Goal: Navigation & Orientation: Find specific page/section

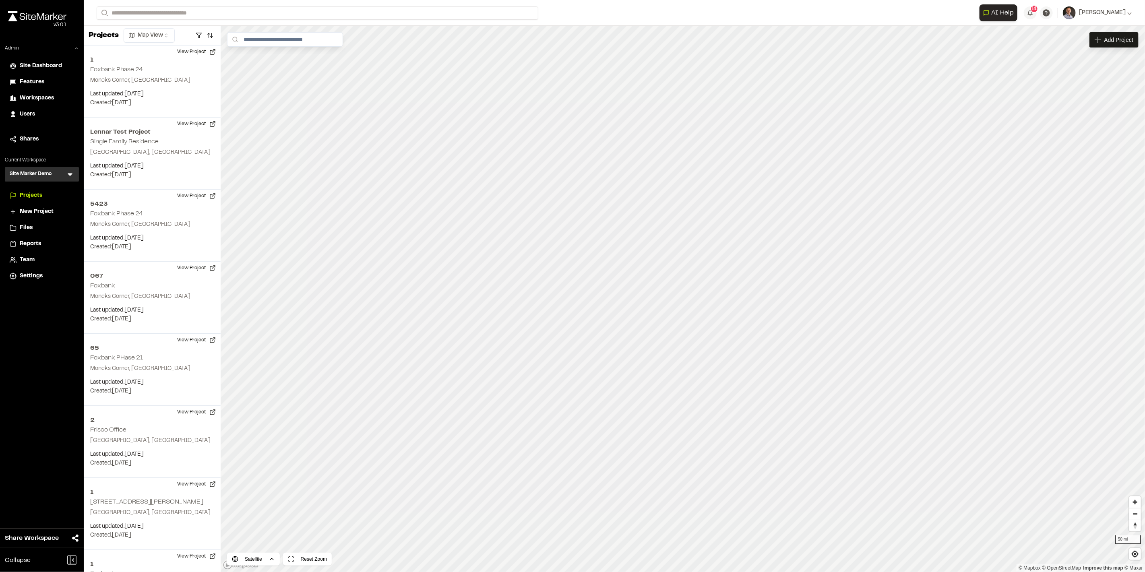
click at [39, 95] on span "Workspaces" at bounding box center [37, 98] width 34 height 9
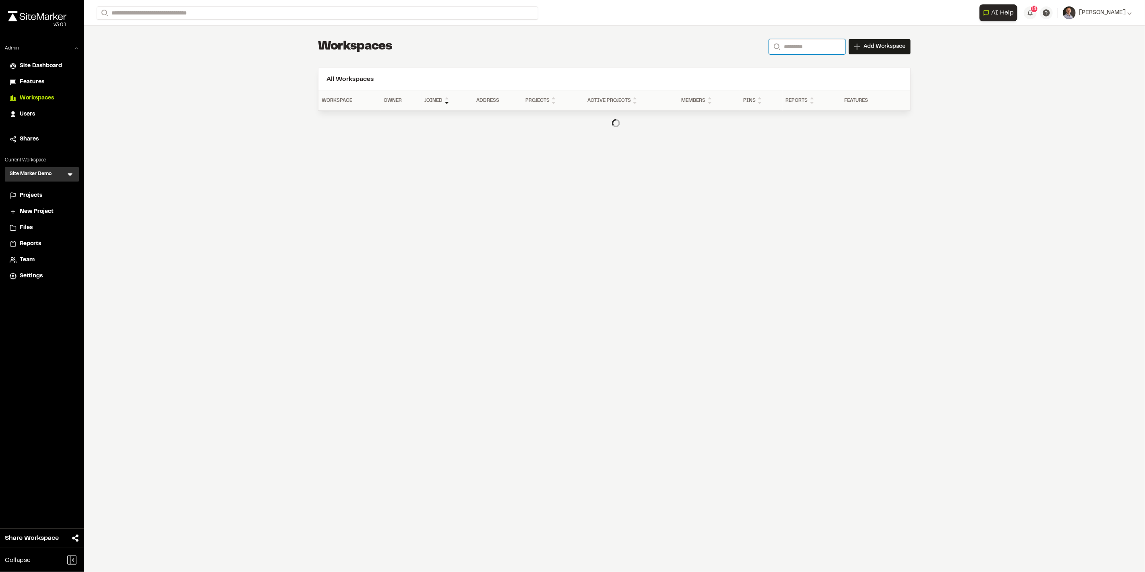
click at [804, 42] on input "Search" at bounding box center [807, 46] width 76 height 15
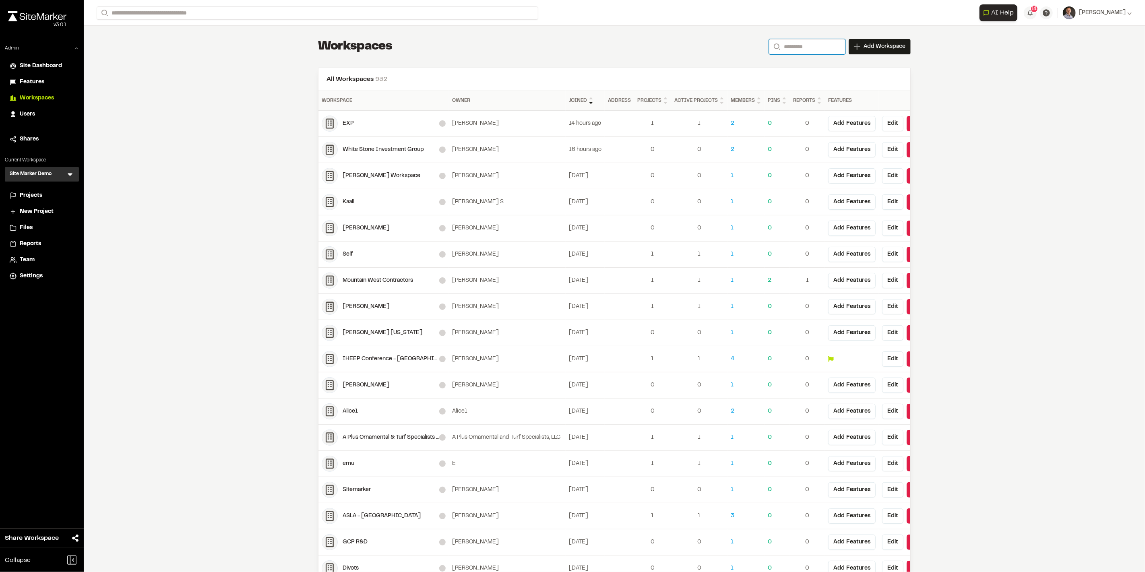
click at [793, 45] on input "Search" at bounding box center [807, 46] width 76 height 15
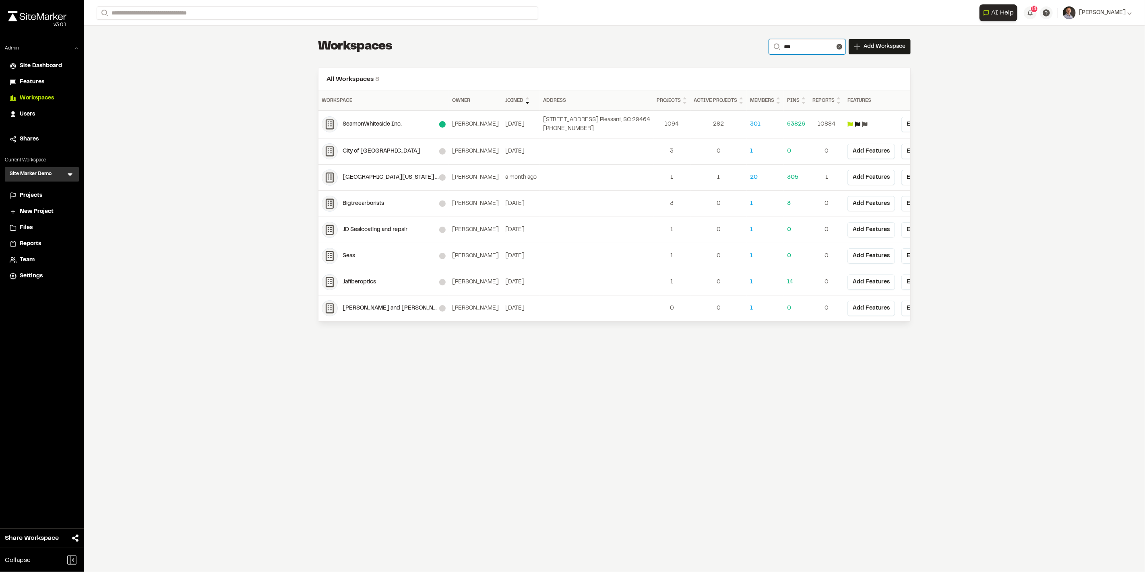
type input "***"
click at [659, 73] on header "All Workspaces 8" at bounding box center [614, 79] width 592 height 23
click at [380, 119] on div "SeamonWhiteside Inc." at bounding box center [384, 124] width 124 height 16
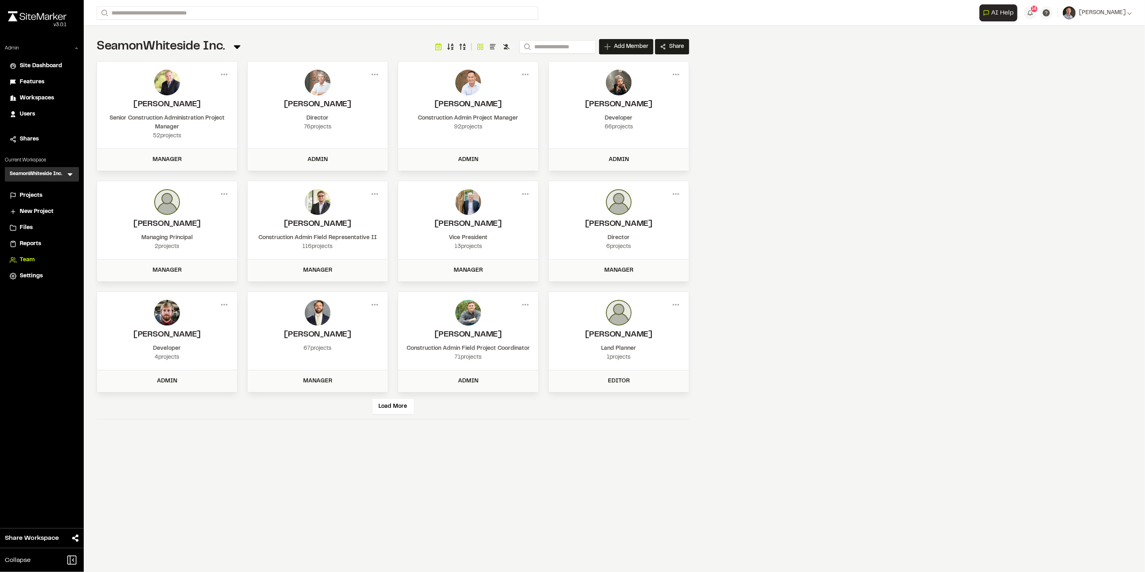
drag, startPoint x: 33, startPoint y: 190, endPoint x: 94, endPoint y: 190, distance: 60.8
click at [34, 190] on li "Projects" at bounding box center [42, 195] width 74 height 15
click at [31, 197] on span "Projects" at bounding box center [31, 195] width 23 height 9
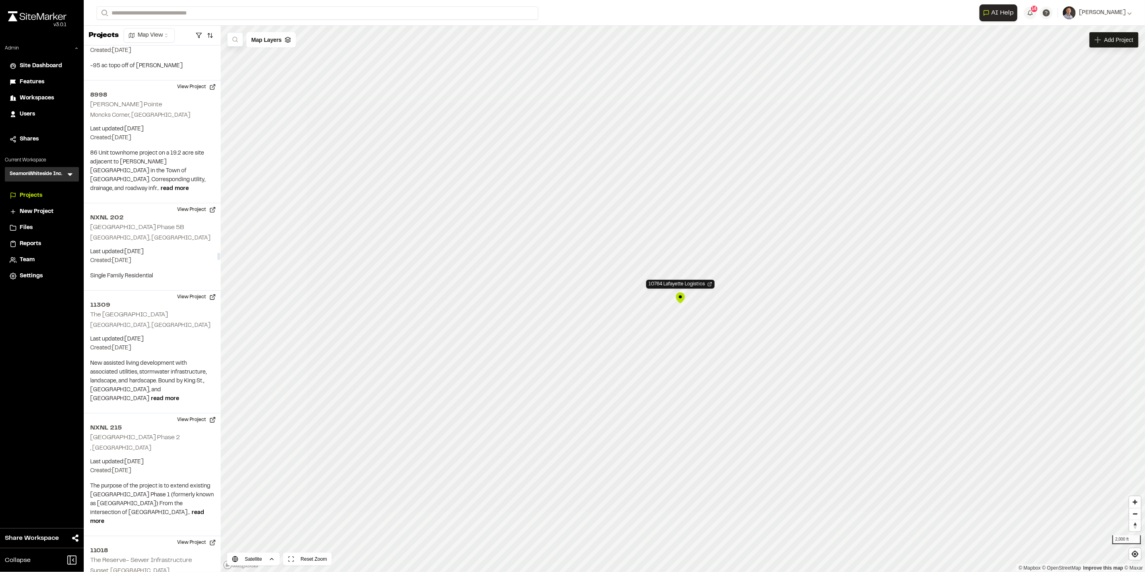
scroll to position [35850, 0]
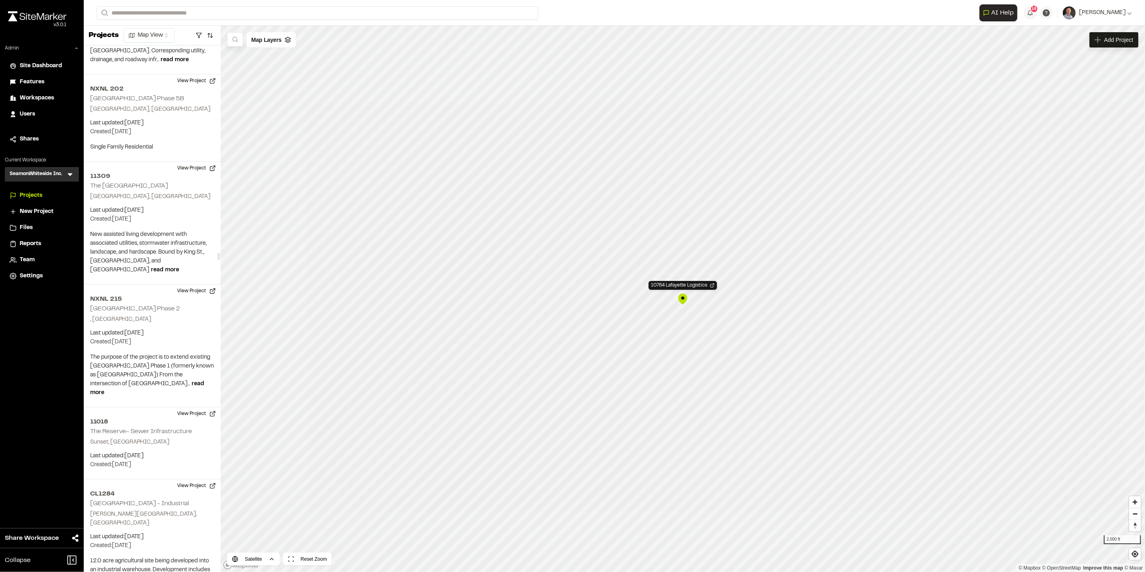
click at [27, 194] on span "Projects" at bounding box center [31, 195] width 23 height 9
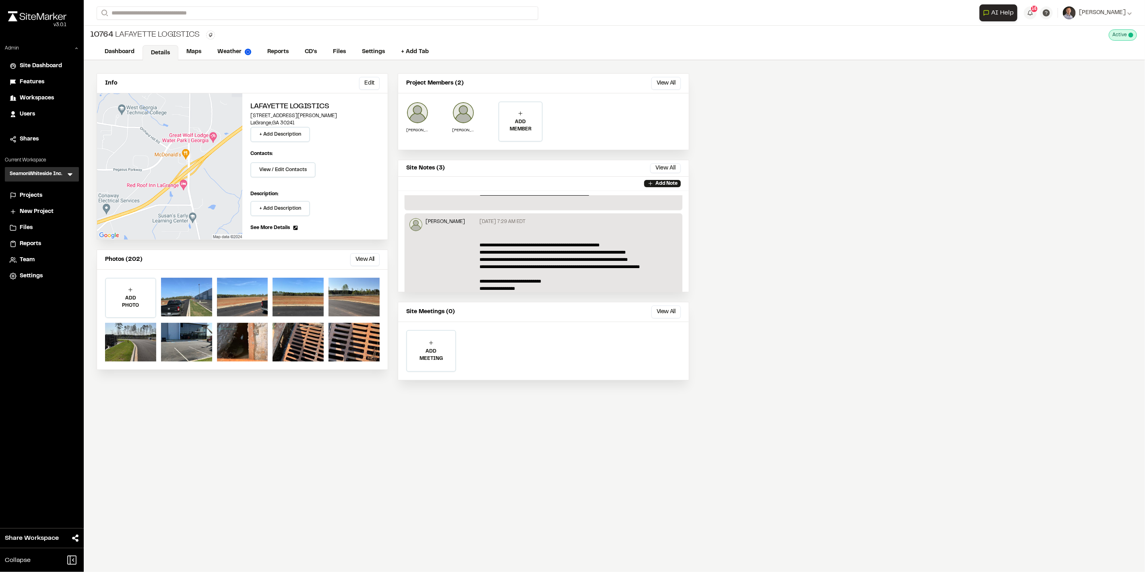
scroll to position [244, 0]
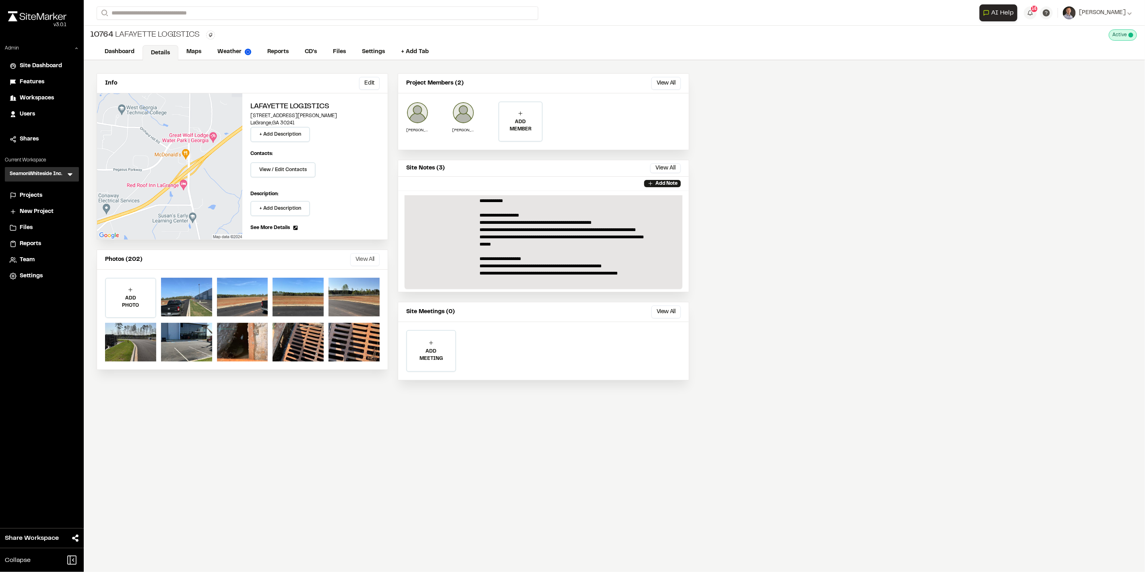
click at [357, 260] on button "View All" at bounding box center [364, 259] width 29 height 13
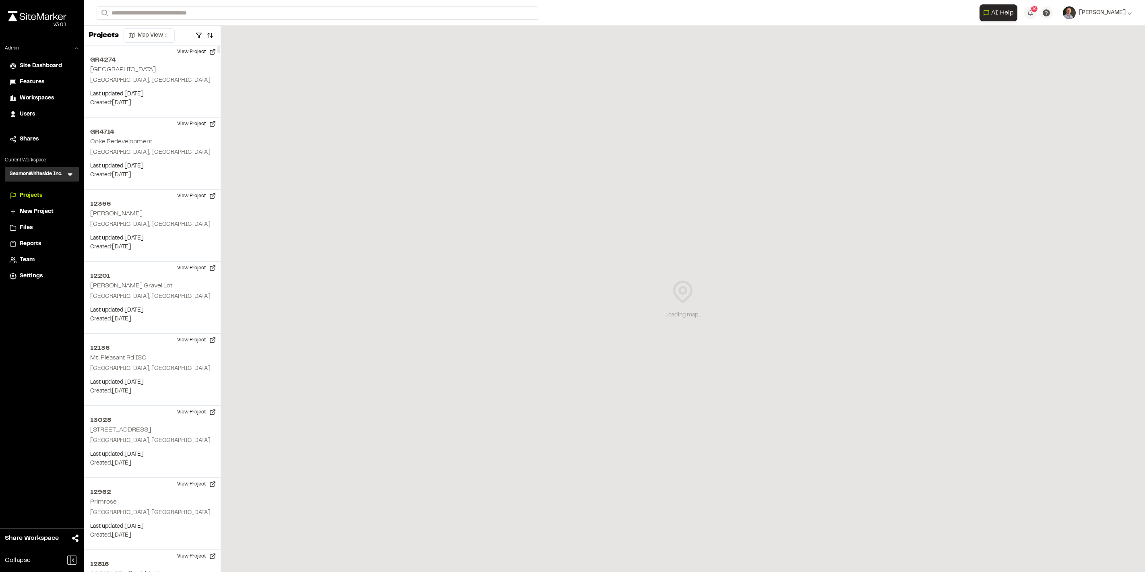
click at [69, 174] on icon at bounding box center [70, 174] width 5 height 3
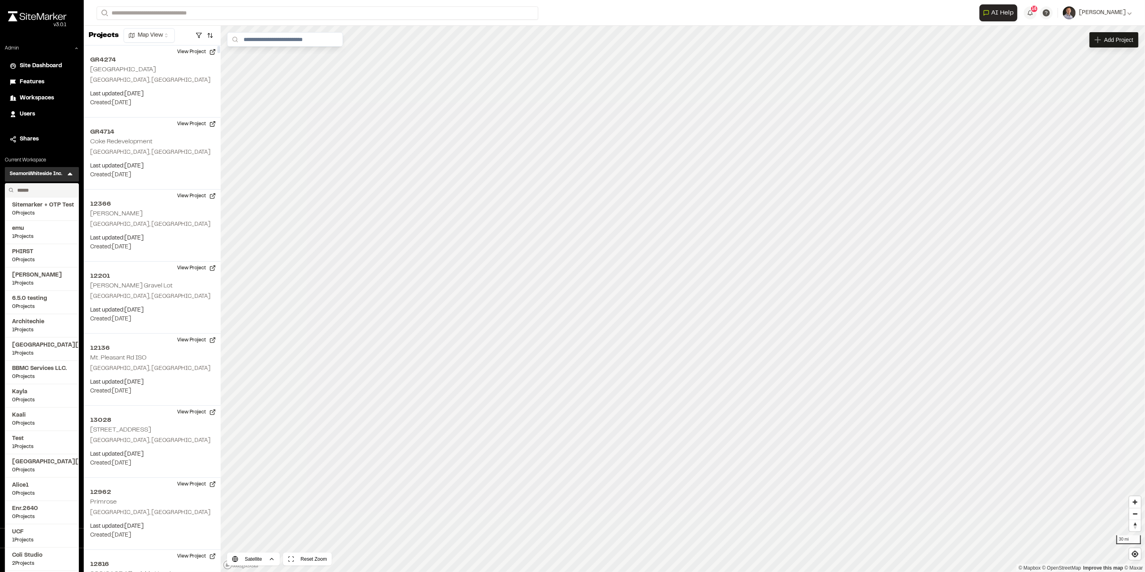
click at [46, 188] on input "text" at bounding box center [44, 191] width 61 height 14
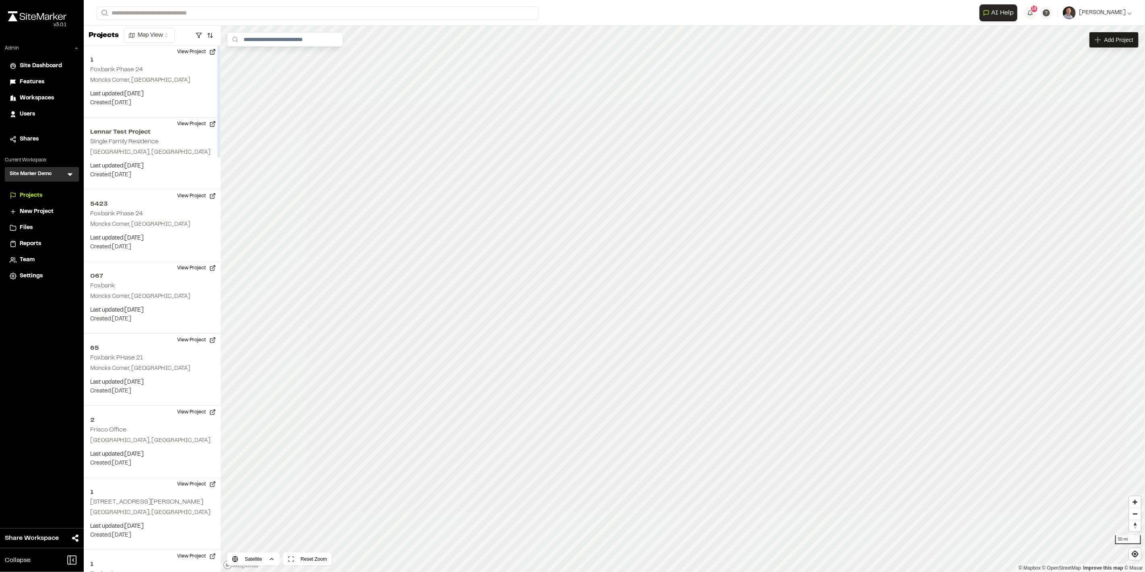
click at [68, 173] on icon at bounding box center [70, 174] width 8 height 8
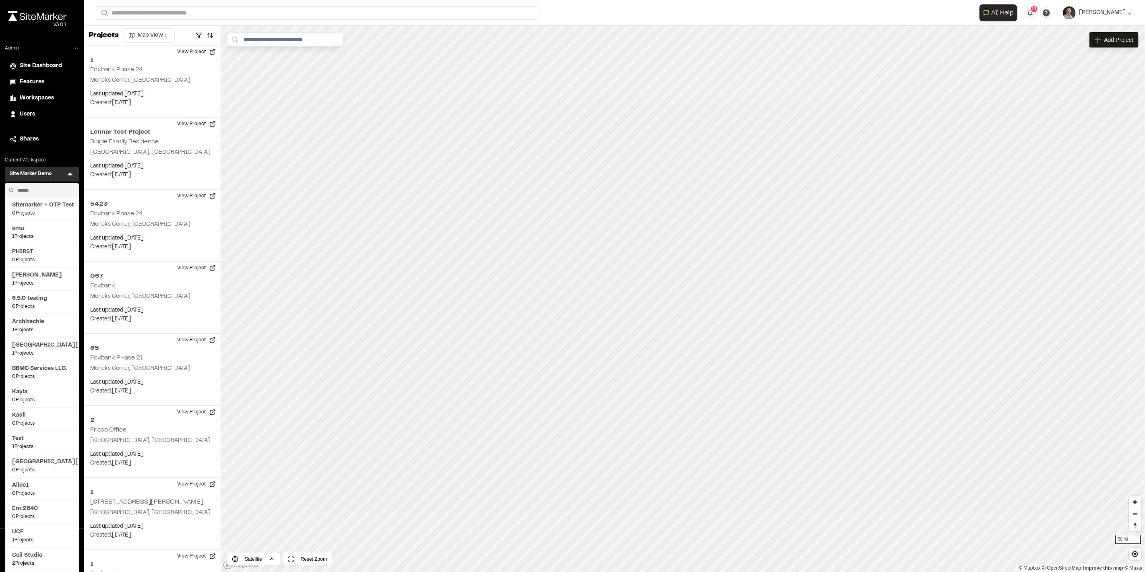
click at [42, 190] on input "text" at bounding box center [44, 191] width 61 height 14
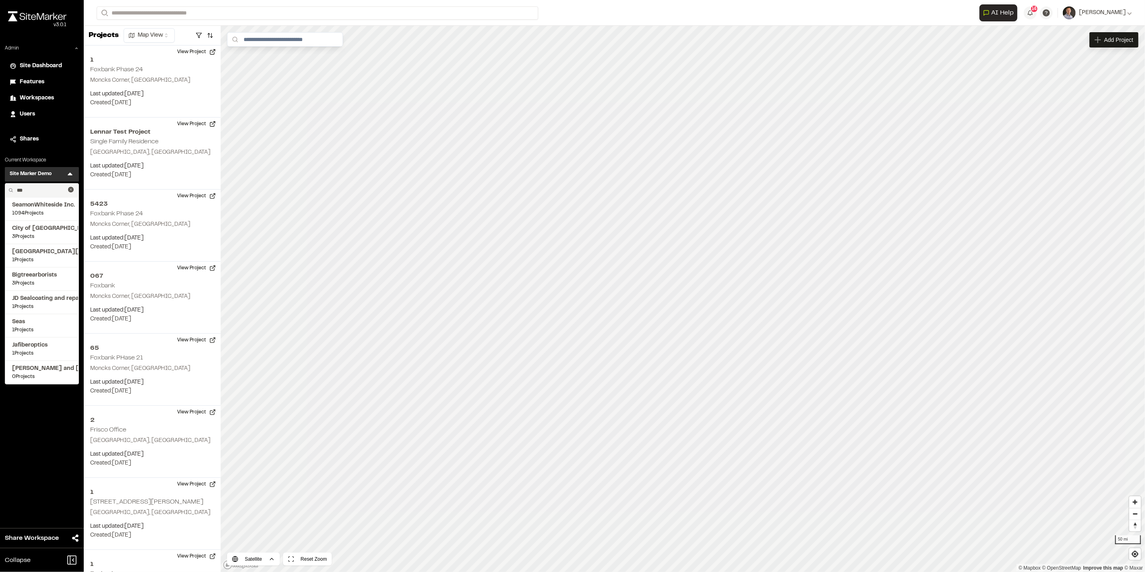
type input "***"
click at [42, 204] on span "SeamonWhiteside Inc." at bounding box center [42, 205] width 60 height 9
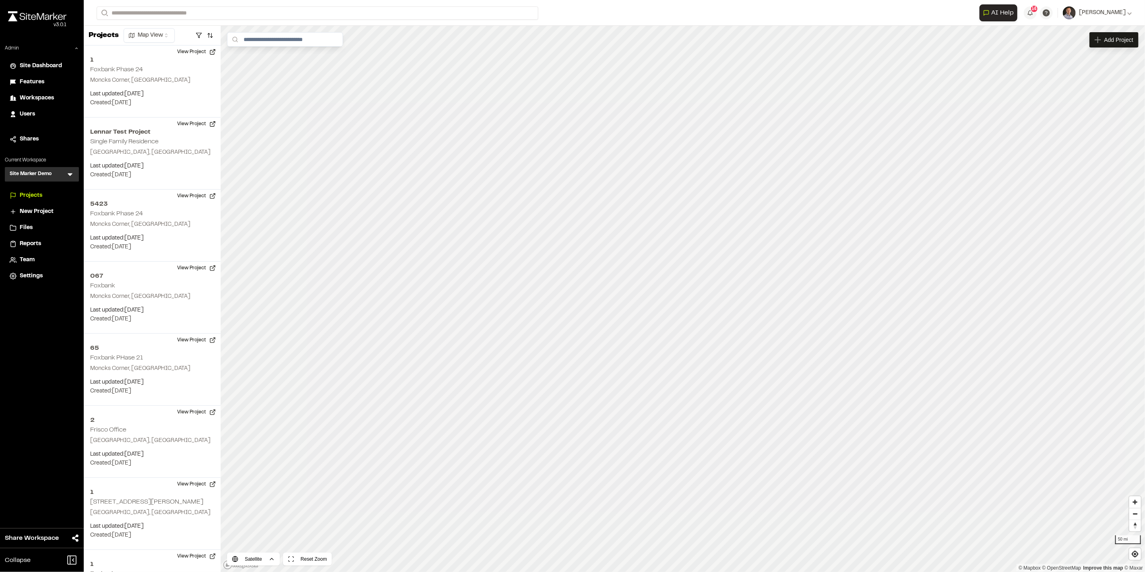
click at [74, 178] on div "Site Marker Demo SM Menu" at bounding box center [42, 174] width 74 height 14
click at [73, 175] on icon at bounding box center [70, 174] width 8 height 8
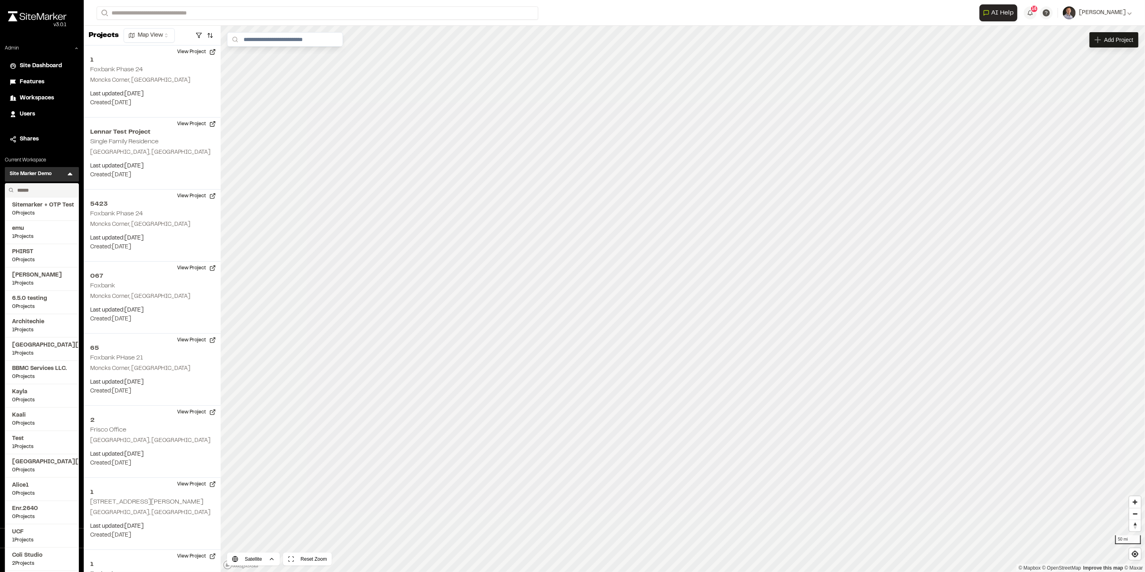
click at [53, 193] on input "text" at bounding box center [44, 191] width 61 height 14
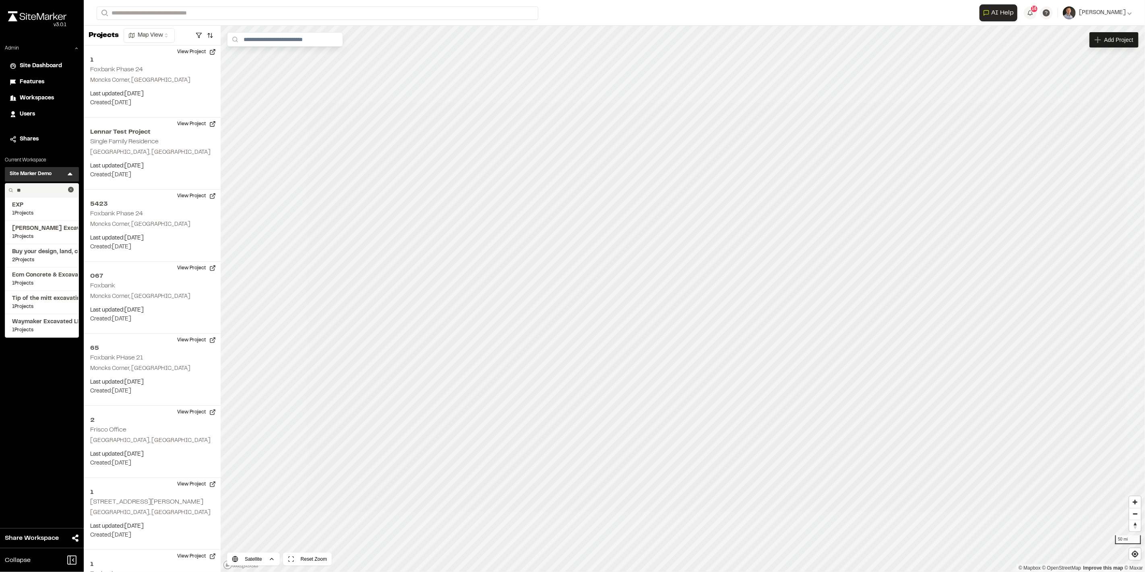
type input "**"
click at [24, 207] on span "EXP" at bounding box center [42, 205] width 60 height 9
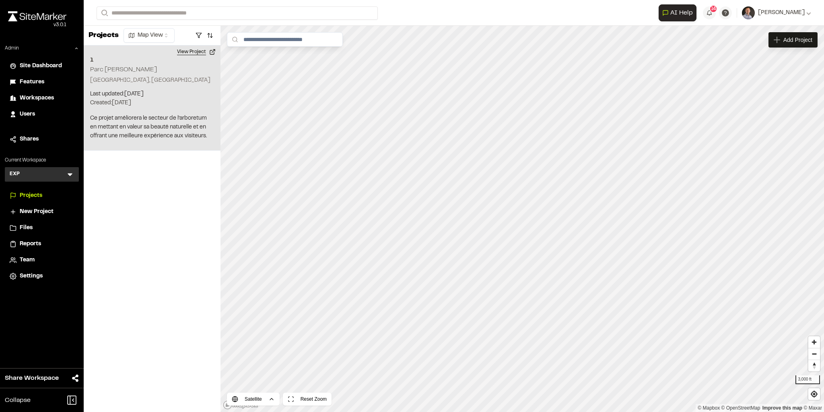
click at [197, 50] on button "View Project" at bounding box center [196, 51] width 48 height 13
click at [199, 48] on button "View Project" at bounding box center [196, 51] width 48 height 13
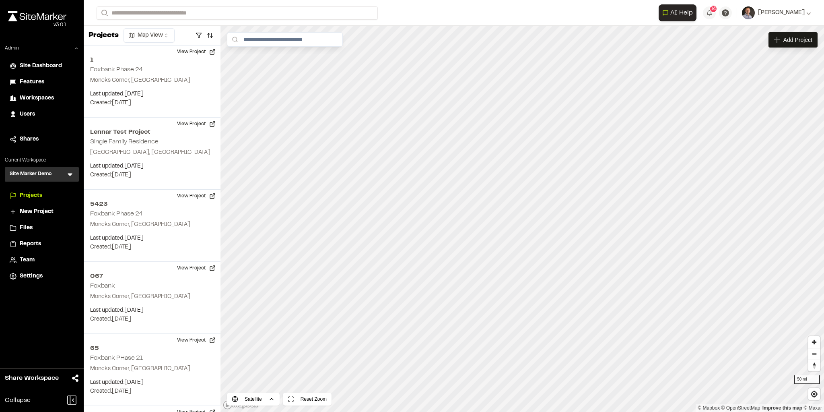
click at [69, 173] on icon at bounding box center [70, 174] width 5 height 3
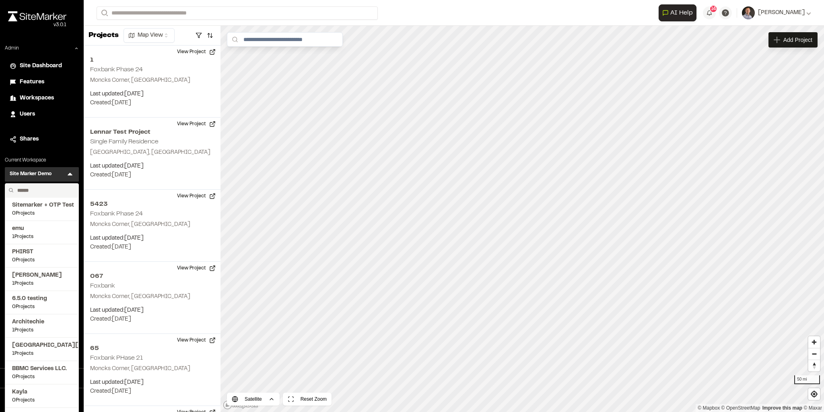
click at [50, 194] on input "text" at bounding box center [44, 191] width 61 height 14
type input "******"
click at [55, 294] on span "[PERSON_NAME] [US_STATE]" at bounding box center [42, 298] width 60 height 9
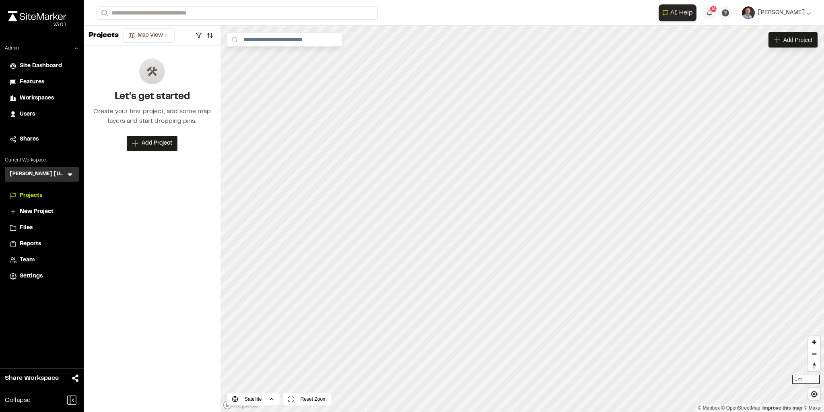
click at [70, 174] on icon at bounding box center [70, 174] width 5 height 3
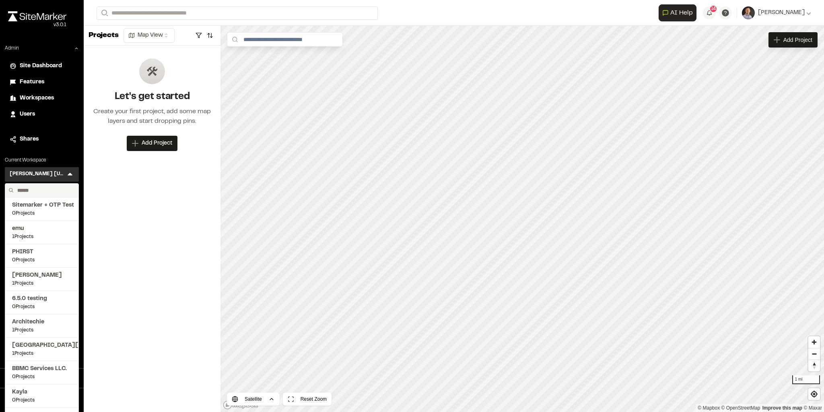
click at [37, 190] on input "text" at bounding box center [44, 191] width 61 height 14
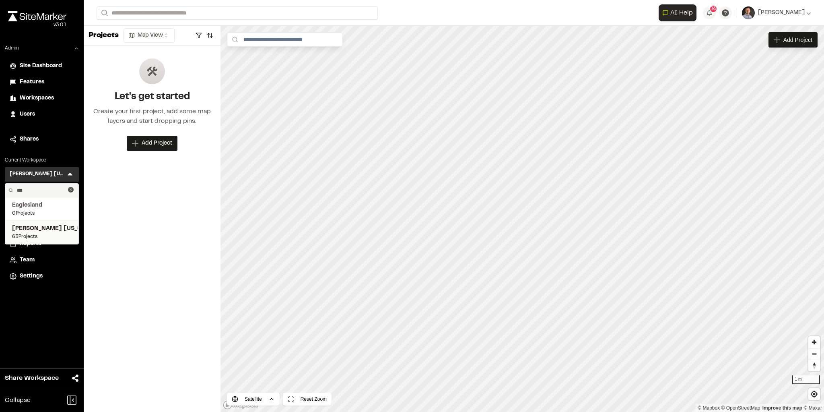
type input "***"
click at [33, 226] on span "Kimley Horn Texas" at bounding box center [42, 228] width 60 height 9
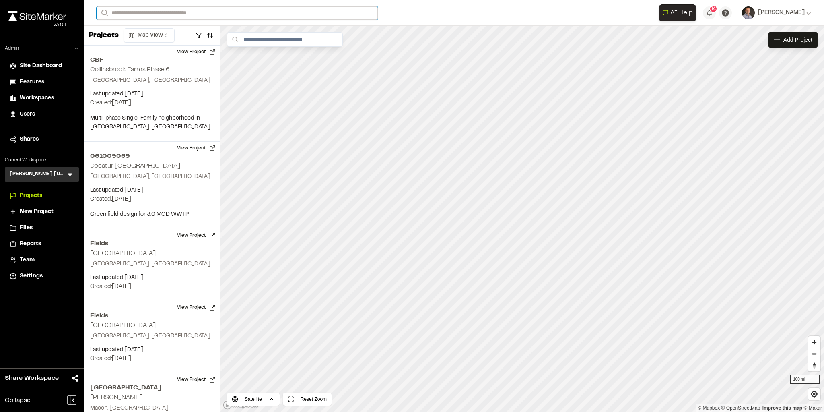
click at [159, 12] on input "Search" at bounding box center [237, 12] width 281 height 13
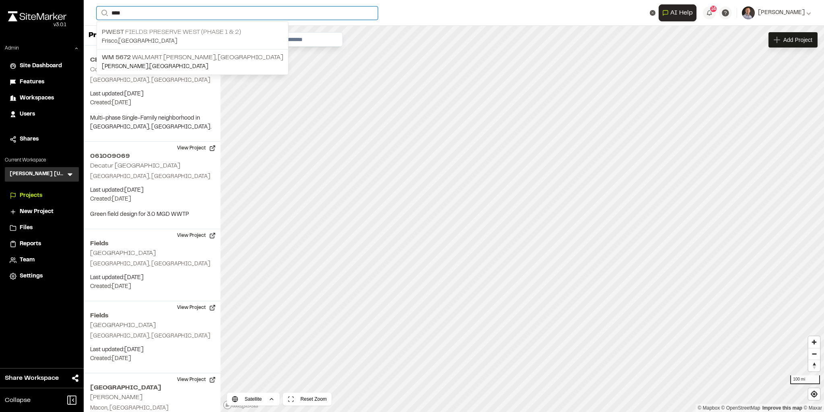
type input "****"
click at [159, 30] on p "PWest Fields: Preserve West (Phase 1 & 2)" at bounding box center [193, 32] width 182 height 10
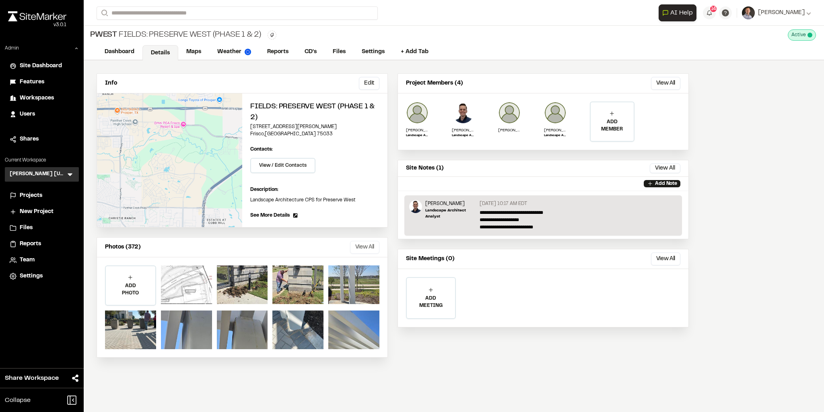
click at [370, 245] on button "View All" at bounding box center [364, 247] width 29 height 13
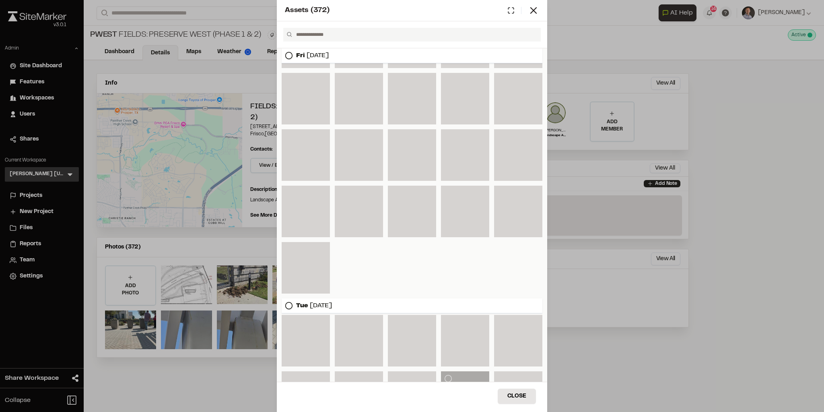
scroll to position [4090, 0]
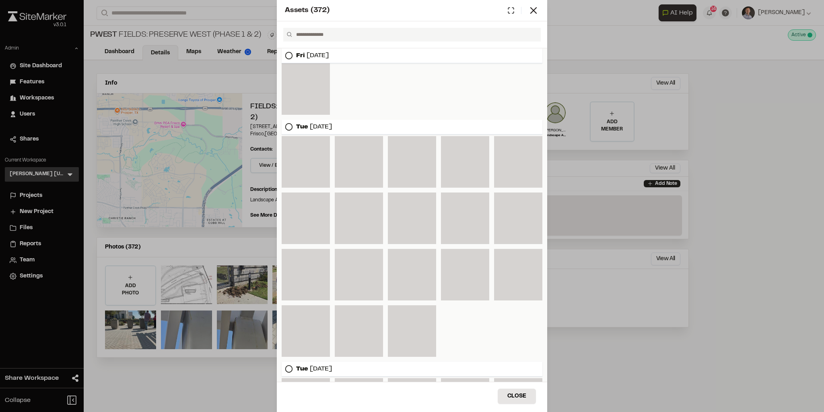
drag, startPoint x: 535, startPoint y: 8, endPoint x: 477, endPoint y: 31, distance: 62.9
click at [535, 8] on line at bounding box center [534, 11] width 6 height 6
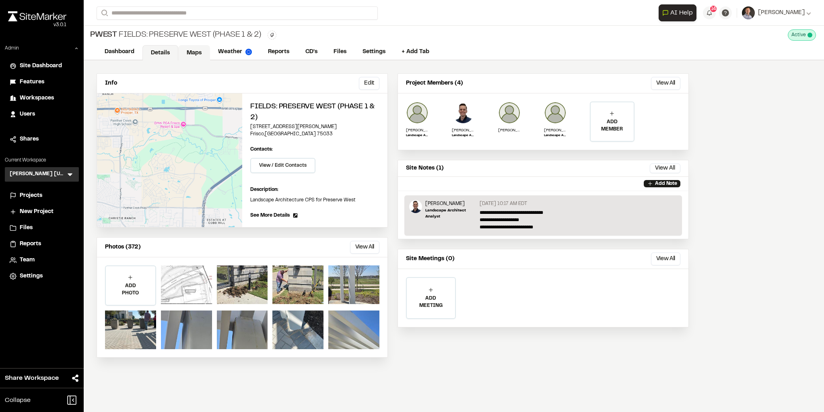
click at [191, 49] on link "Maps" at bounding box center [194, 52] width 32 height 15
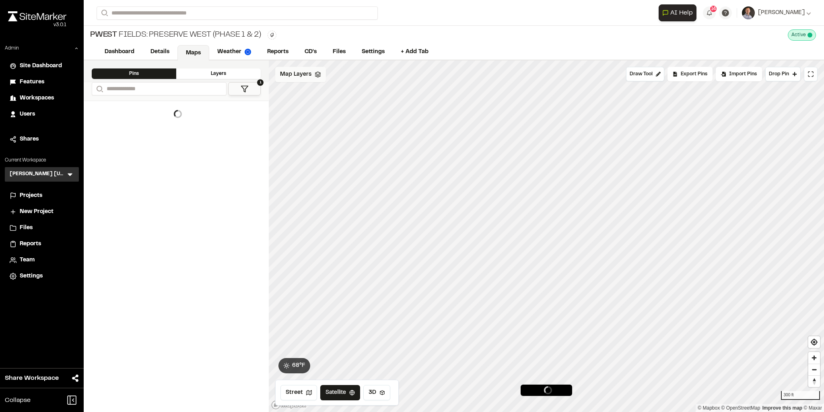
drag, startPoint x: 295, startPoint y: 73, endPoint x: 298, endPoint y: 78, distance: 5.0
click at [297, 74] on span "Map Layers" at bounding box center [295, 74] width 31 height 9
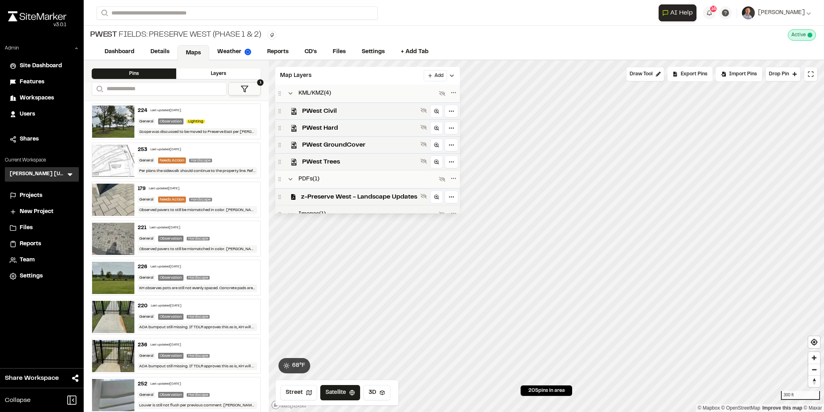
scroll to position [27, 0]
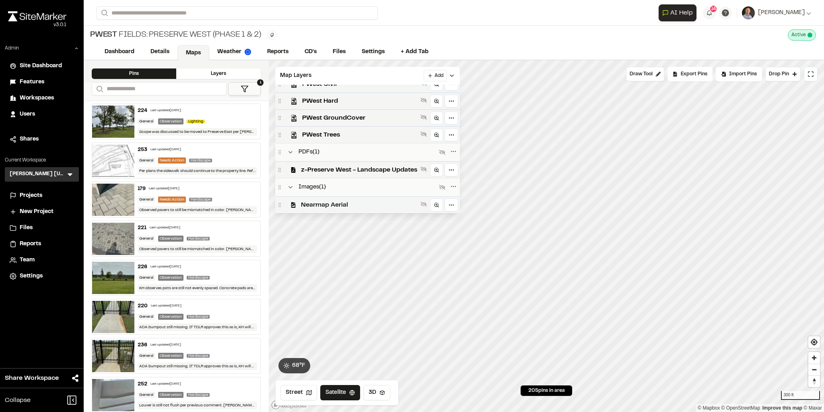
click at [340, 202] on span "Nearmap Aerial" at bounding box center [359, 205] width 116 height 10
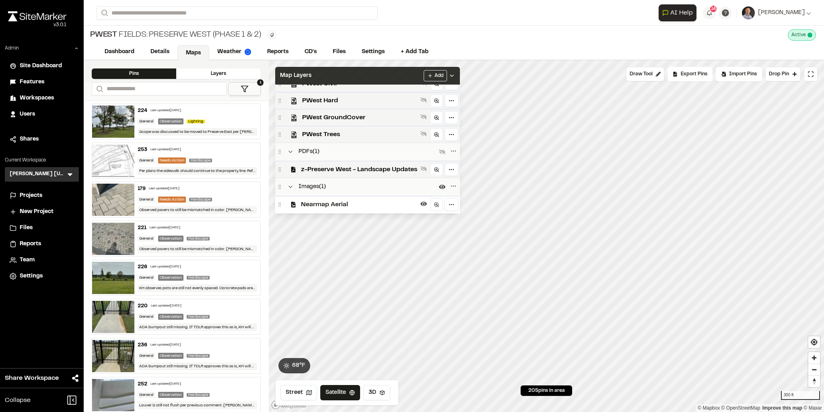
click at [388, 73] on div "Map Layers Add" at bounding box center [367, 76] width 185 height 18
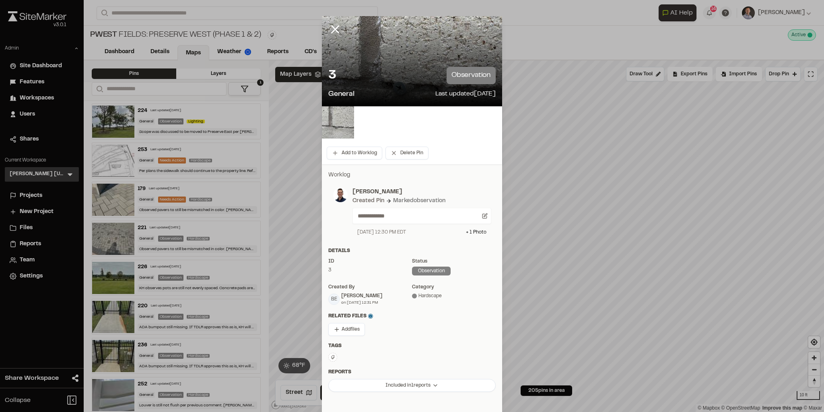
click at [326, 115] on img at bounding box center [338, 122] width 32 height 32
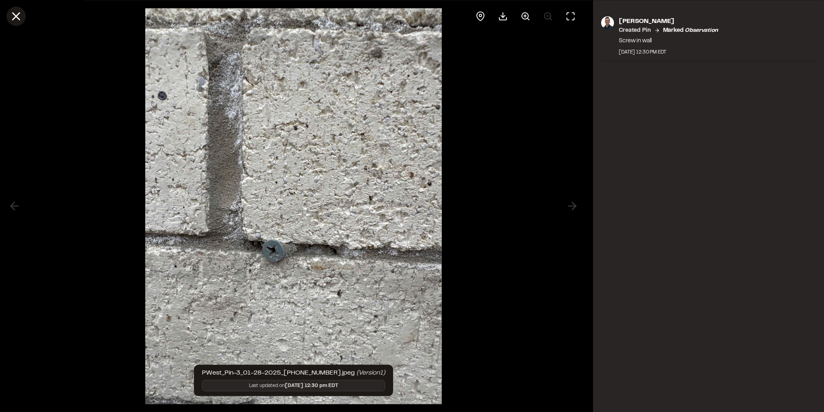
click at [17, 16] on line at bounding box center [16, 16] width 7 height 7
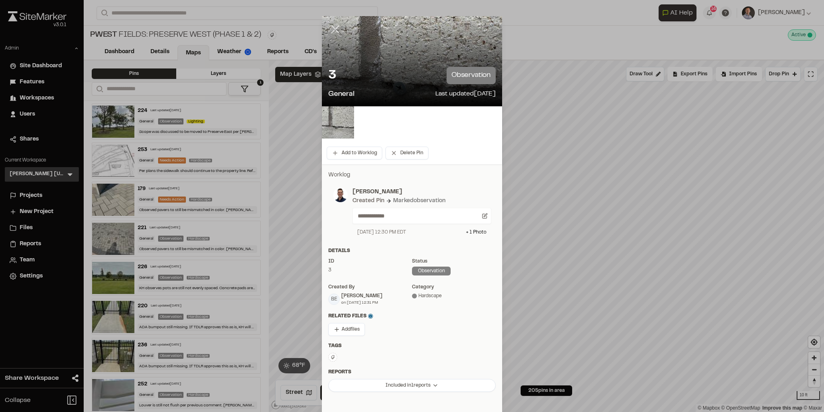
click at [332, 30] on line at bounding box center [335, 29] width 7 height 7
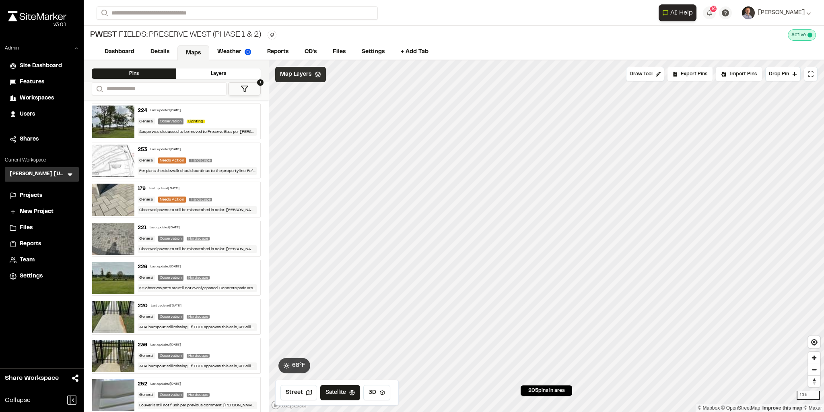
click at [306, 81] on div "Map Layers" at bounding box center [300, 74] width 51 height 15
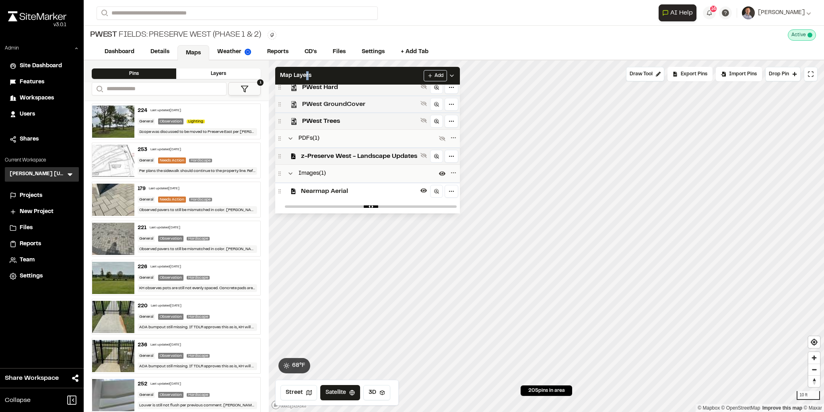
scroll to position [42, 0]
click at [362, 153] on span "z-Preserve West - Landscape Updates" at bounding box center [359, 156] width 116 height 10
click at [373, 153] on span "z-Preserve West - Landscape Updates" at bounding box center [359, 155] width 116 height 10
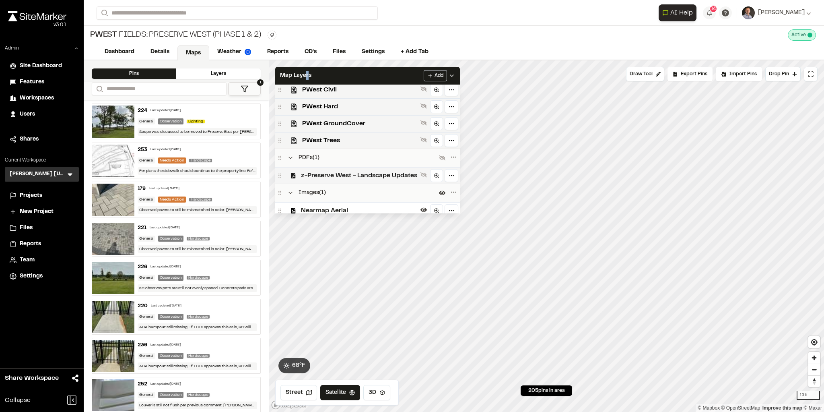
scroll to position [0, 0]
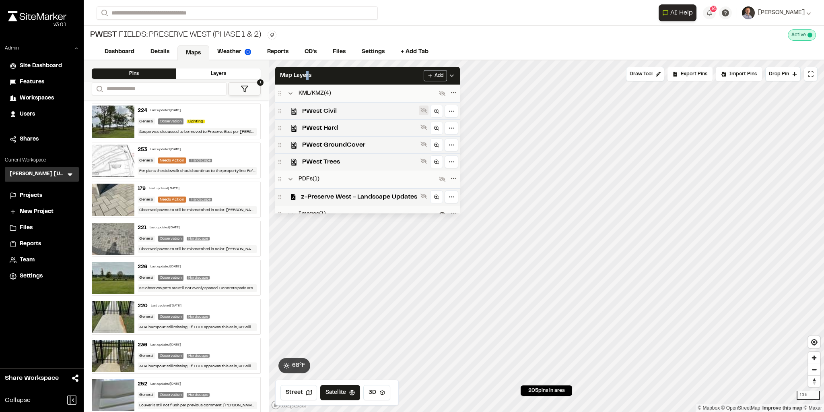
click at [423, 110] on icon at bounding box center [424, 110] width 6 height 5
click at [425, 111] on icon at bounding box center [424, 110] width 6 height 6
click at [425, 126] on icon at bounding box center [424, 127] width 6 height 5
click at [423, 127] on icon at bounding box center [424, 127] width 6 height 4
click at [424, 147] on button at bounding box center [424, 144] width 10 height 10
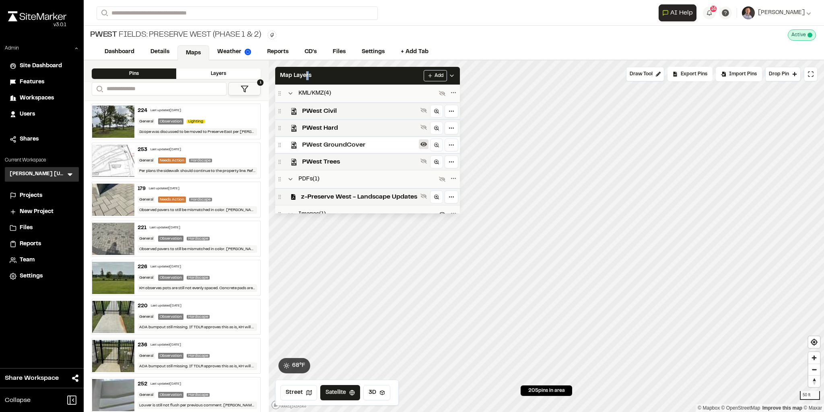
click at [427, 141] on icon at bounding box center [424, 144] width 6 height 6
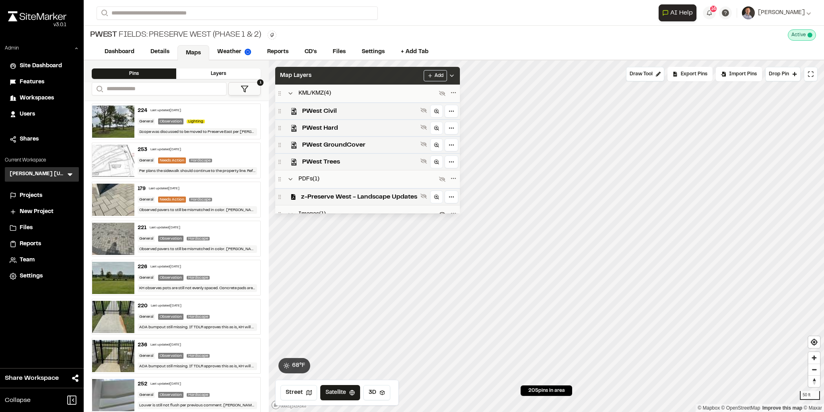
click at [358, 78] on div "Map Layers Add" at bounding box center [367, 76] width 185 height 18
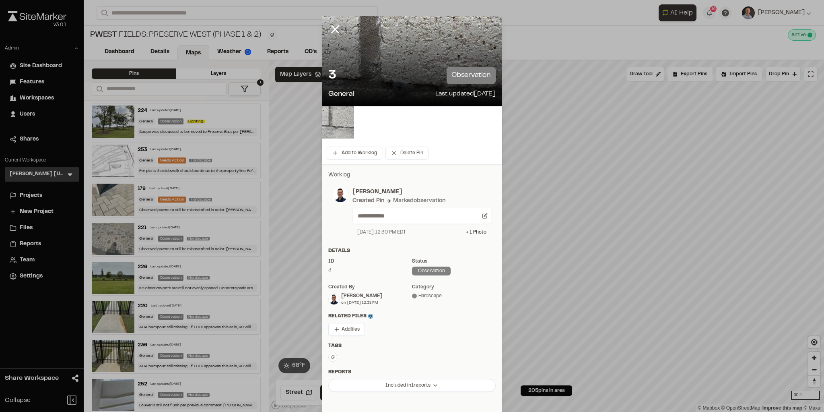
click at [334, 128] on img at bounding box center [338, 122] width 32 height 32
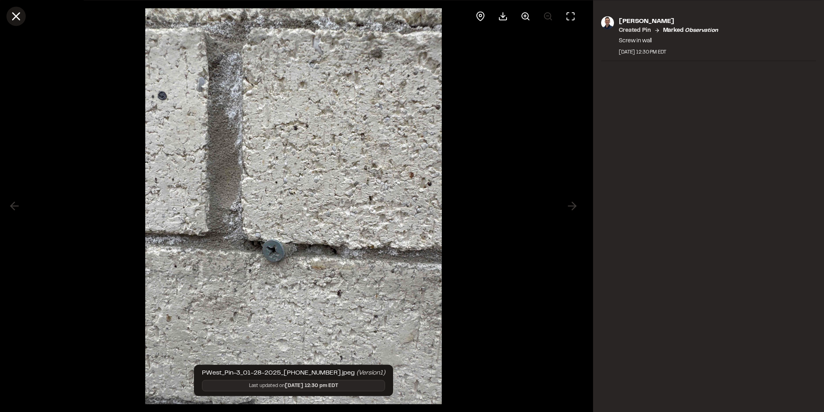
click at [13, 19] on line at bounding box center [16, 16] width 7 height 7
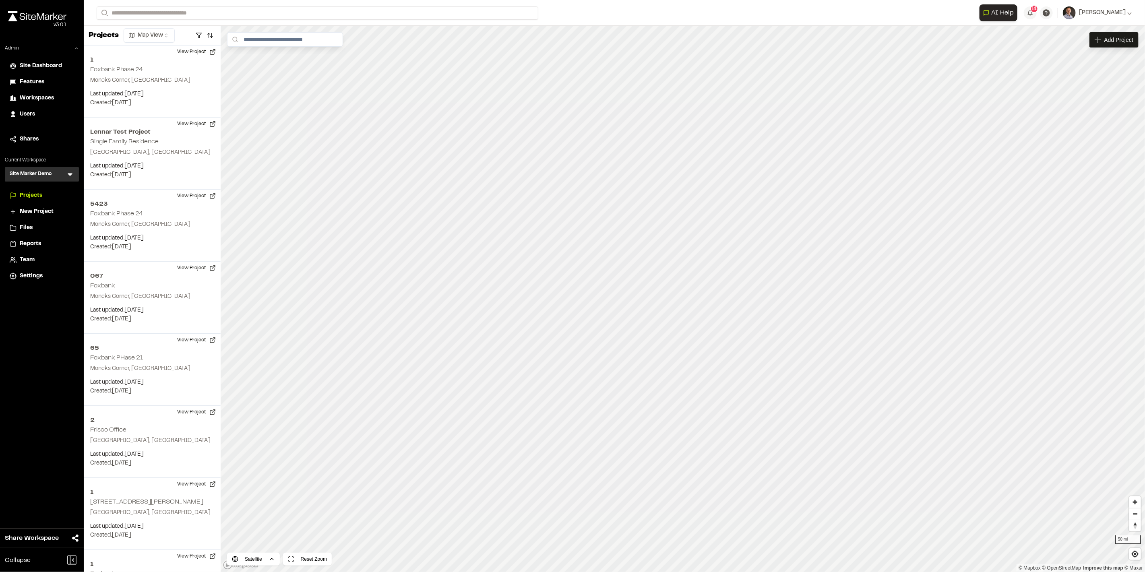
click at [70, 173] on icon at bounding box center [70, 174] width 8 height 8
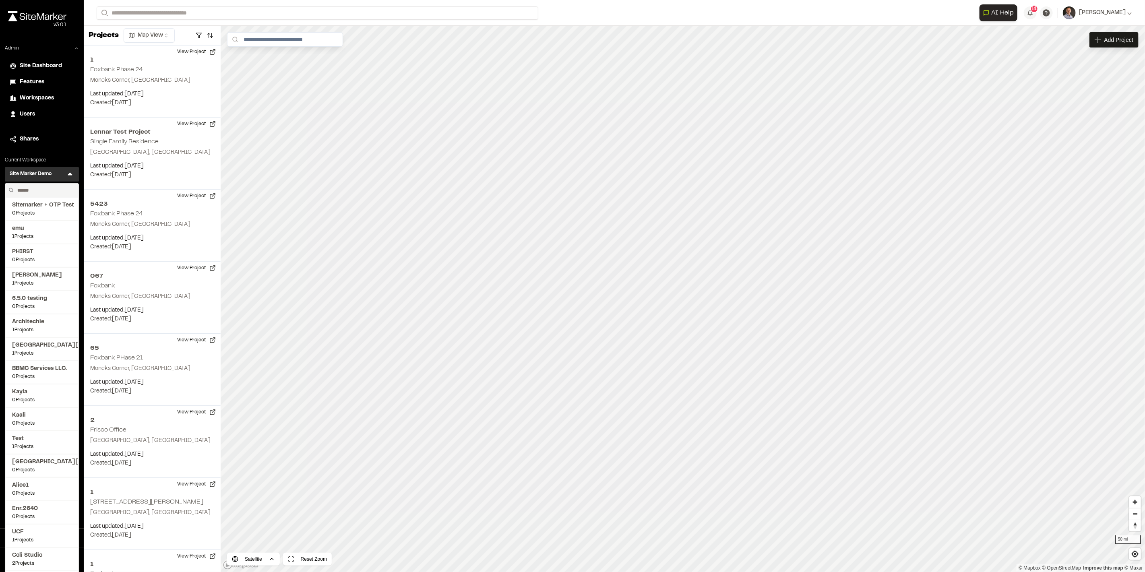
click at [48, 190] on input "text" at bounding box center [44, 191] width 61 height 14
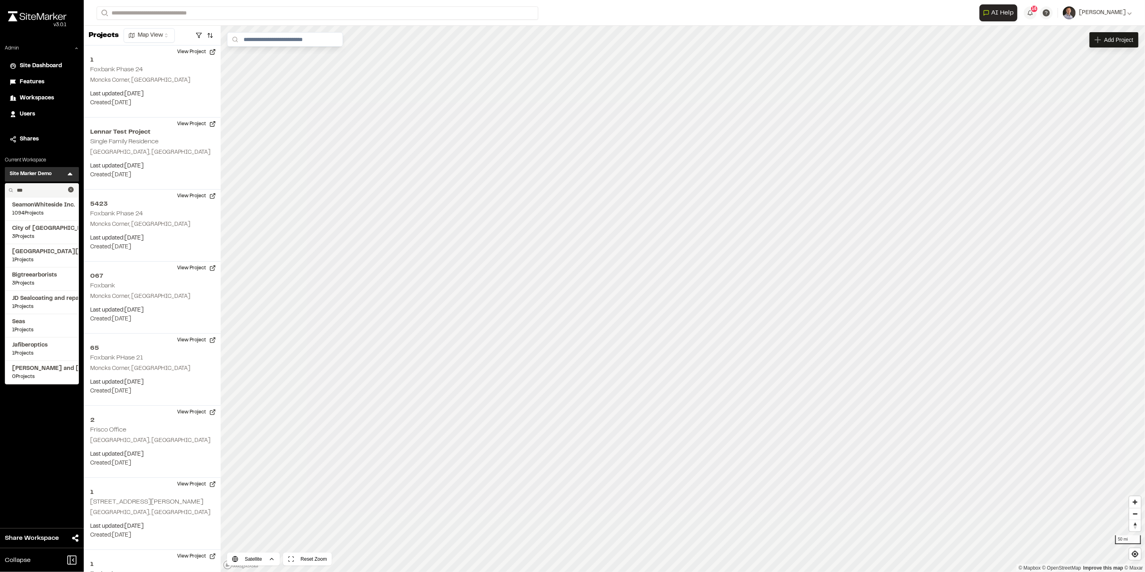
type input "***"
click at [34, 207] on span "SeamonWhiteside Inc." at bounding box center [42, 205] width 60 height 9
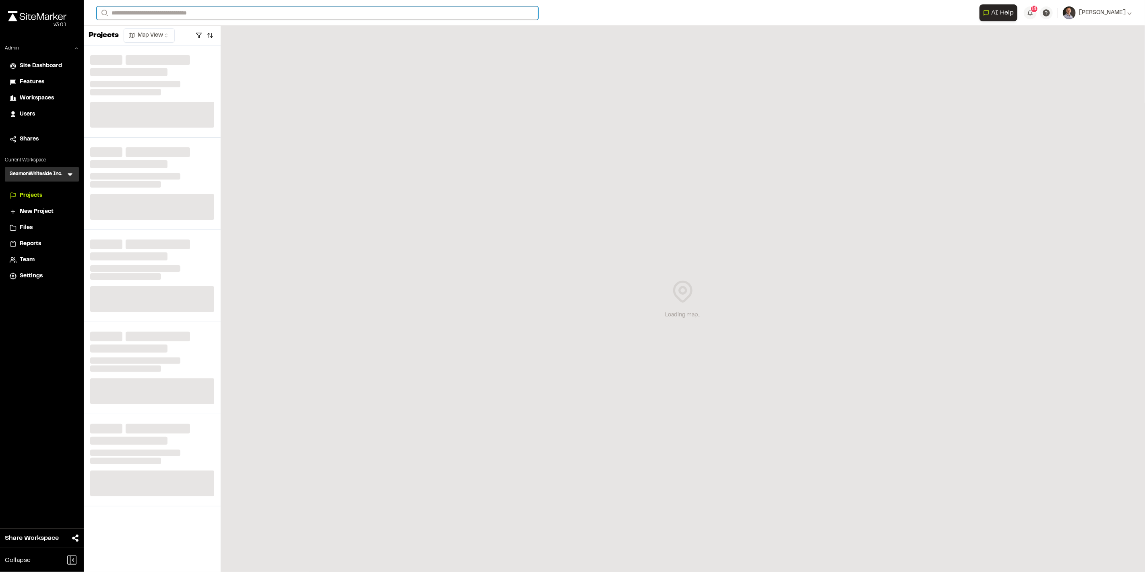
click at [182, 12] on input "Search" at bounding box center [318, 12] width 442 height 13
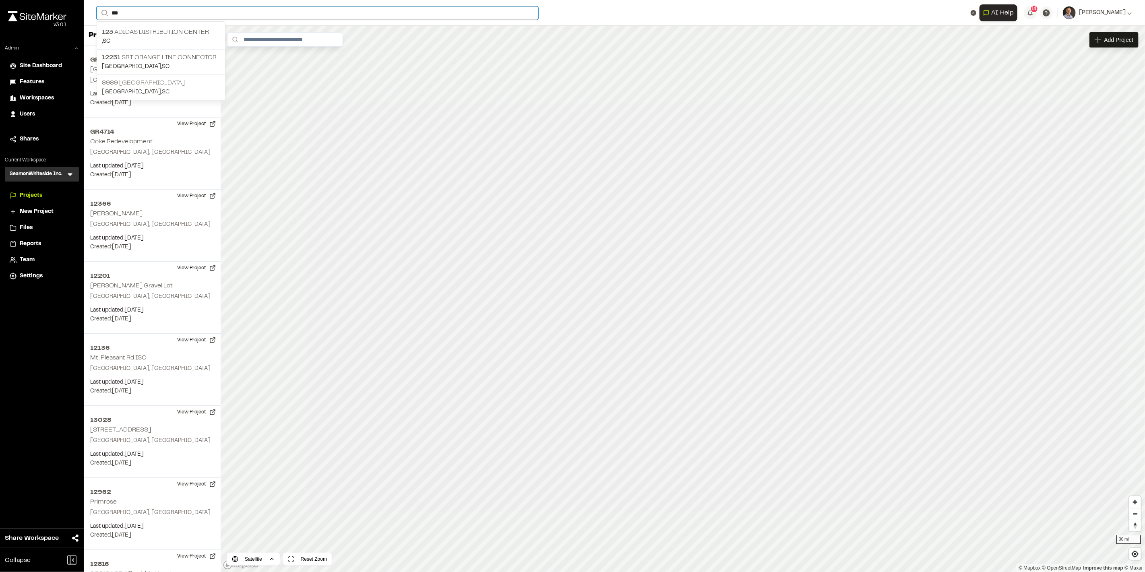
type input "***"
click at [154, 82] on p "8989 Cedar Hill" at bounding box center [161, 83] width 118 height 10
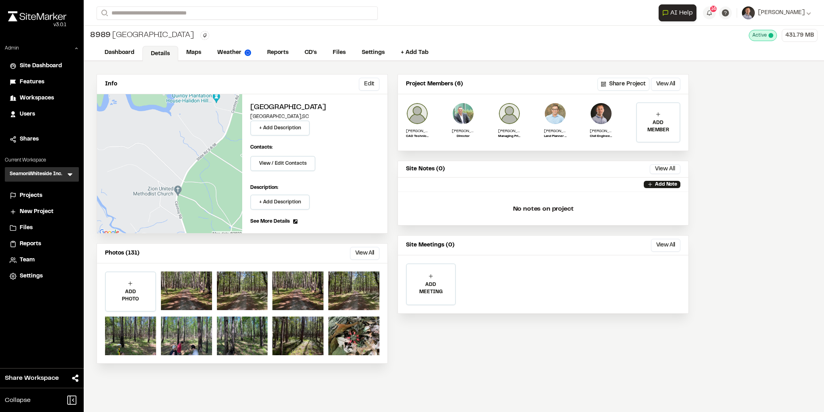
drag, startPoint x: 198, startPoint y: 52, endPoint x: 208, endPoint y: 21, distance: 33.0
click at [198, 53] on link "Maps" at bounding box center [193, 52] width 31 height 15
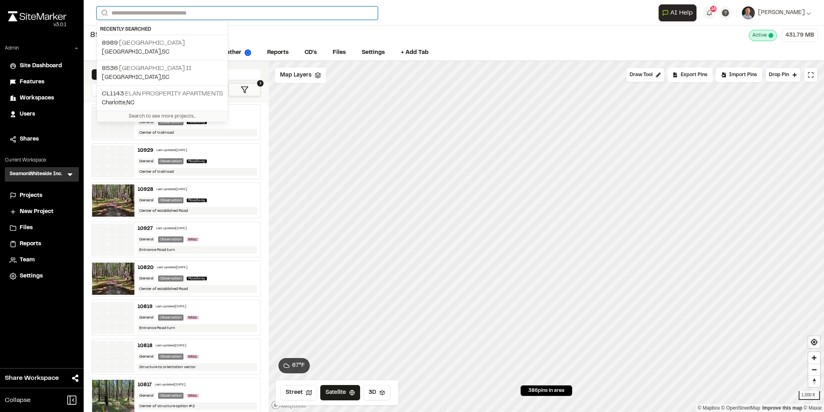
click at [138, 10] on input "Search" at bounding box center [237, 12] width 281 height 13
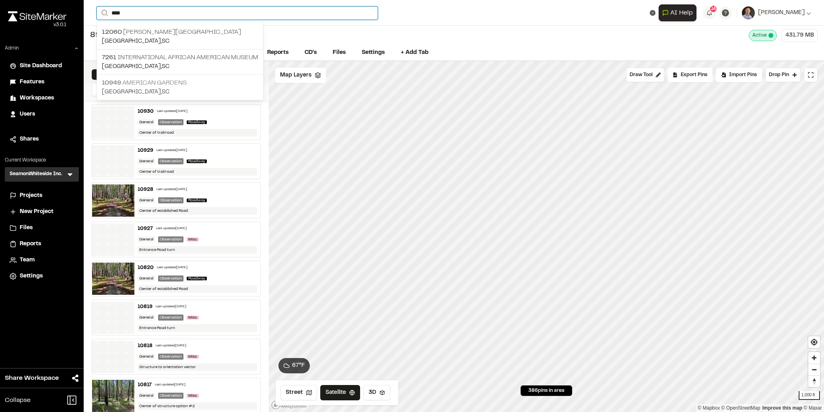
type input "****"
click at [159, 80] on p "10949 American Gardens" at bounding box center [180, 83] width 157 height 10
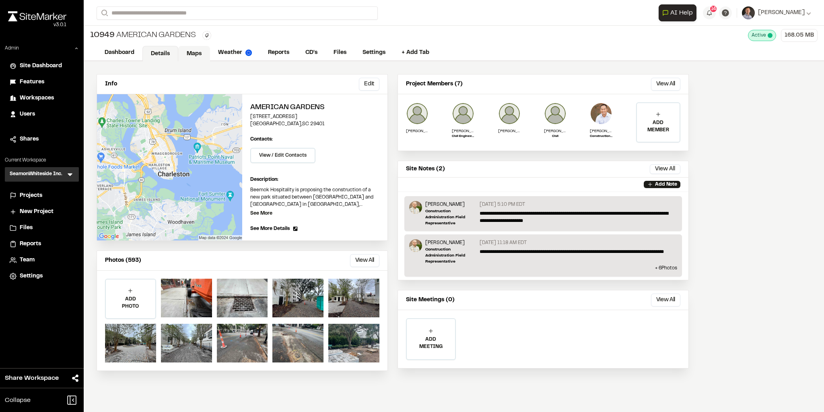
click at [199, 55] on link "Maps" at bounding box center [194, 53] width 32 height 15
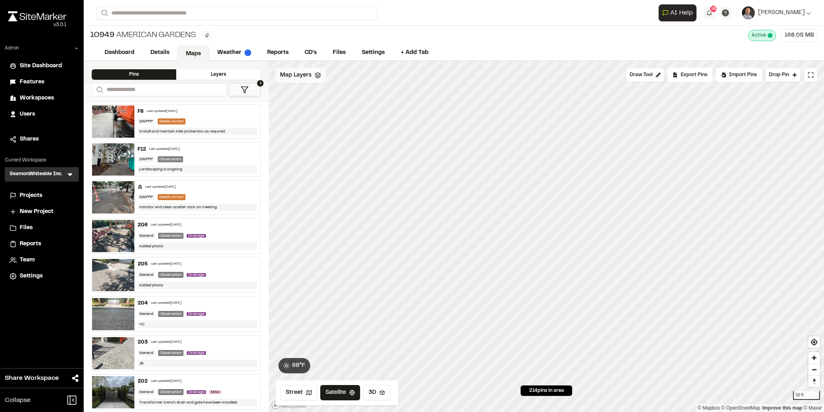
click at [304, 76] on span "Map Layers" at bounding box center [295, 75] width 31 height 9
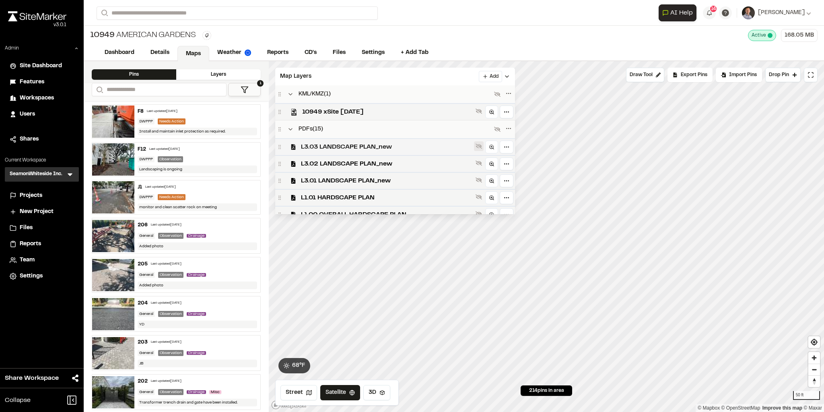
click at [482, 143] on icon at bounding box center [479, 146] width 6 height 6
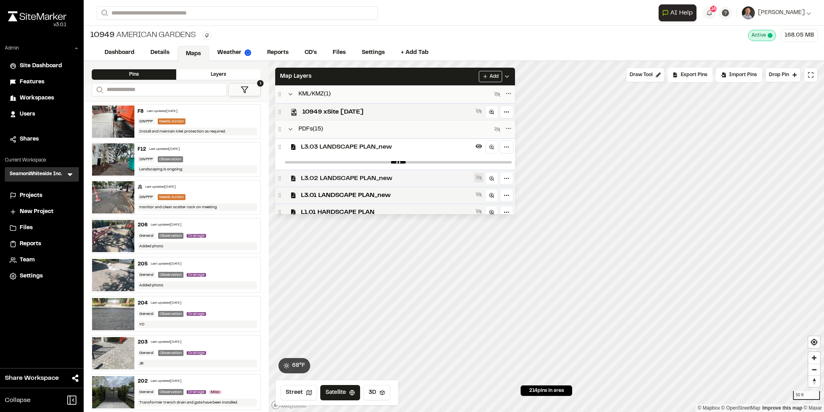
click at [482, 176] on icon at bounding box center [479, 177] width 6 height 6
click at [482, 148] on icon at bounding box center [479, 146] width 6 height 6
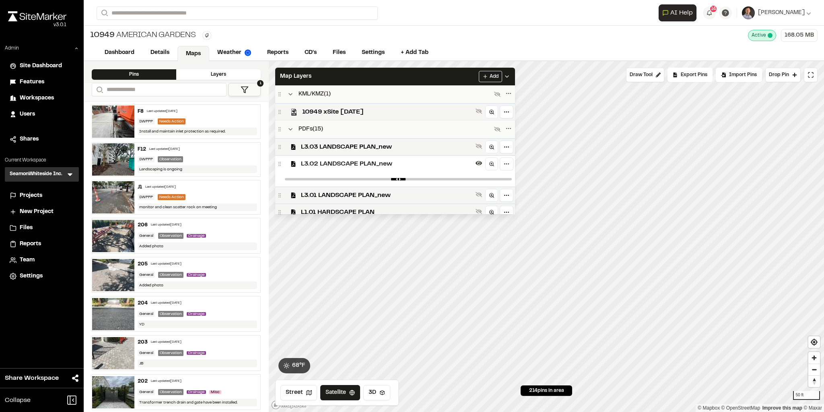
click at [482, 148] on icon at bounding box center [479, 146] width 6 height 6
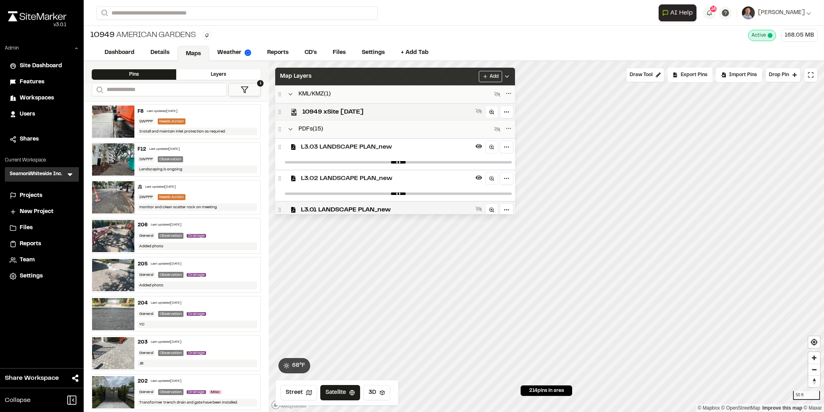
click at [463, 76] on div "Map Layers Add" at bounding box center [395, 77] width 240 height 18
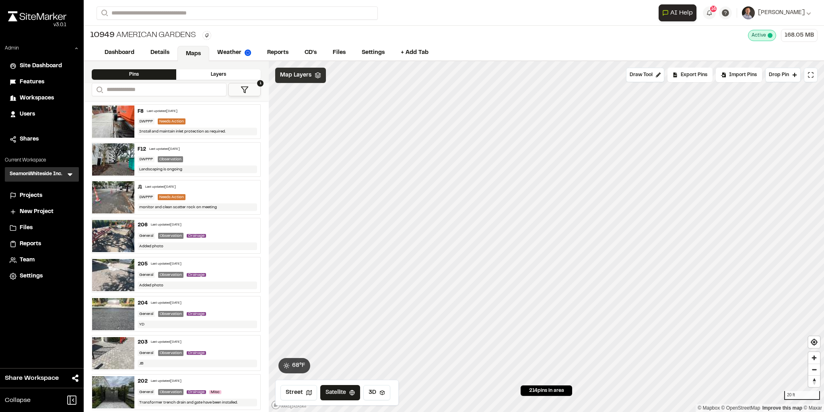
click at [305, 74] on span "Map Layers" at bounding box center [295, 75] width 31 height 9
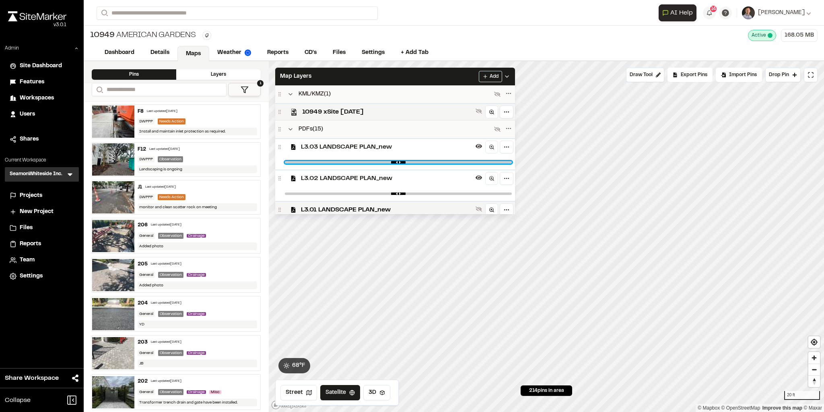
type input "*"
drag, startPoint x: 509, startPoint y: 161, endPoint x: 516, endPoint y: 160, distance: 7.4
click at [512, 162] on input "range" at bounding box center [398, 162] width 227 height 2
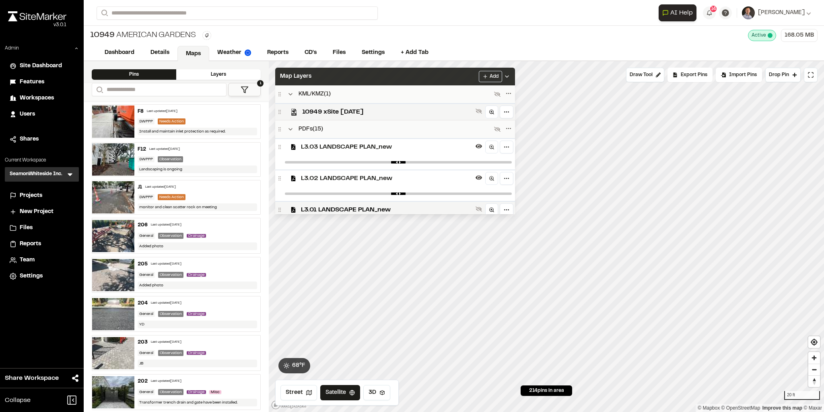
click at [454, 76] on div "Map Layers Add" at bounding box center [395, 77] width 240 height 18
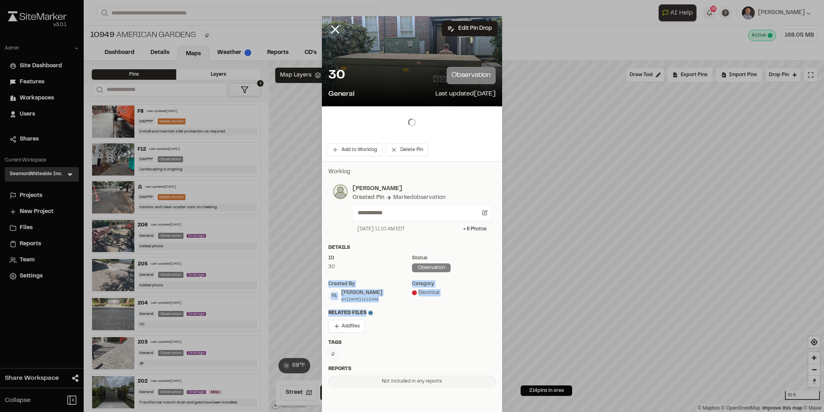
drag, startPoint x: 343, startPoint y: 275, endPoint x: 443, endPoint y: 273, distance: 100.3
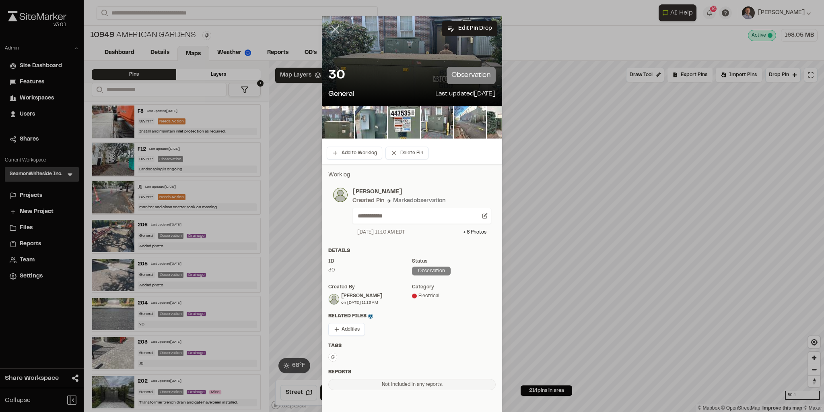
click at [336, 31] on icon at bounding box center [335, 30] width 14 height 14
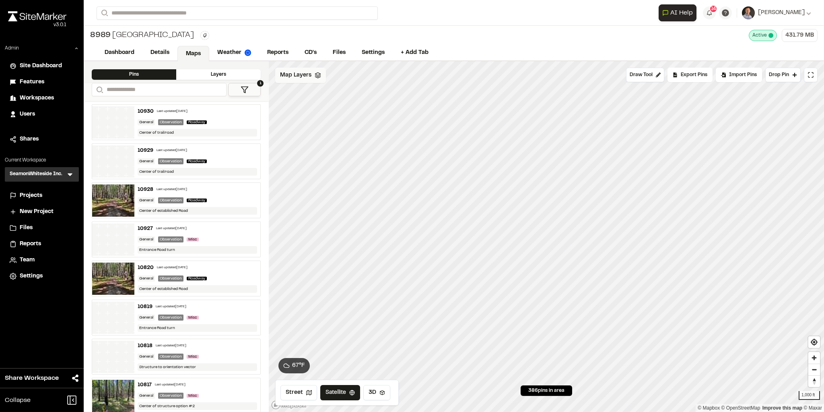
click at [304, 81] on div "Map Layers" at bounding box center [300, 75] width 51 height 15
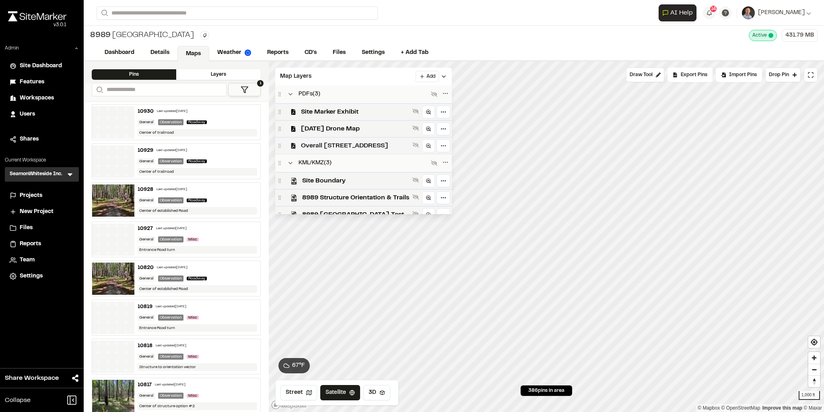
click at [336, 142] on span "Overall 8989 Cedar Hill Rev02" at bounding box center [355, 146] width 108 height 10
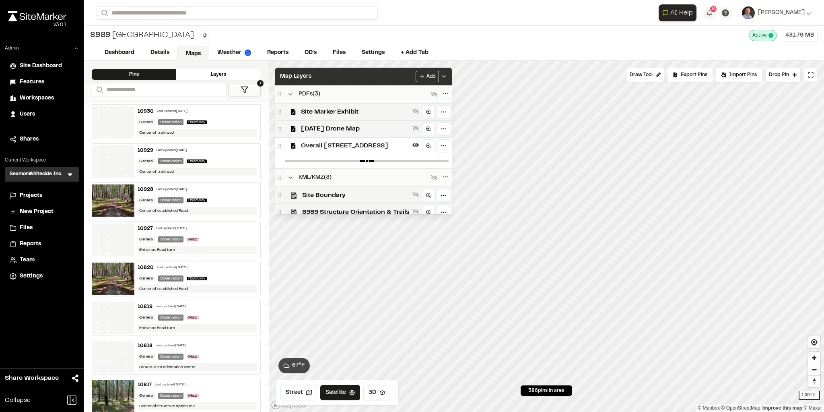
click at [362, 75] on div "Map Layers Add" at bounding box center [363, 77] width 177 height 18
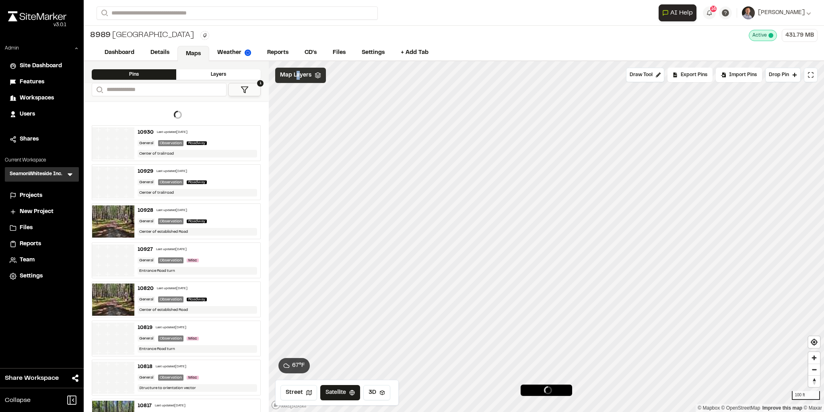
drag, startPoint x: 297, startPoint y: 70, endPoint x: 301, endPoint y: 79, distance: 9.8
click at [298, 71] on span "Map Layers" at bounding box center [295, 75] width 31 height 9
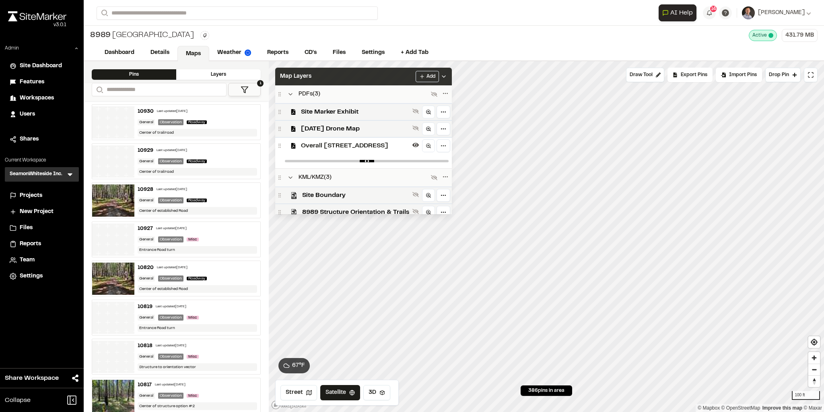
click at [384, 78] on div "Map Layers Add" at bounding box center [363, 77] width 177 height 18
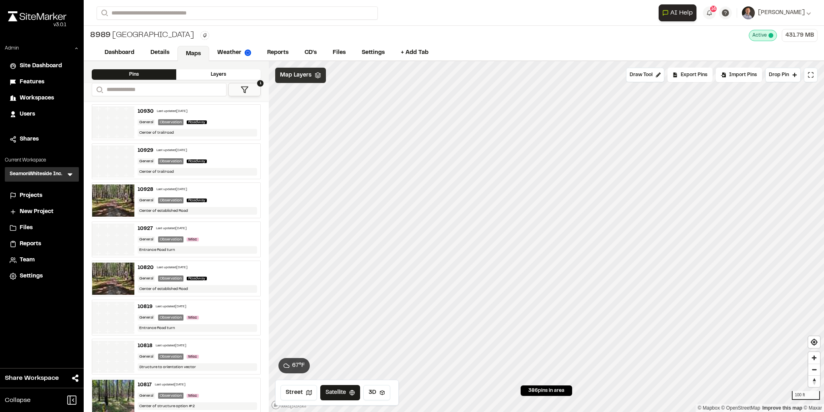
click at [311, 74] on div "Map Layers" at bounding box center [300, 75] width 51 height 15
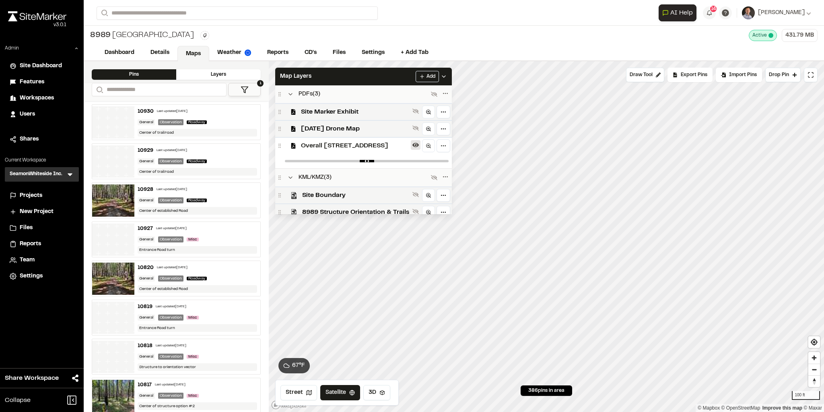
click at [417, 148] on button at bounding box center [416, 145] width 10 height 10
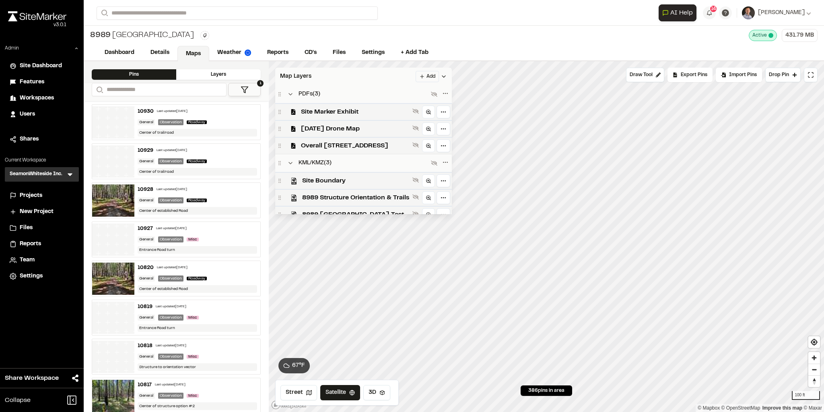
click at [376, 74] on div "Map Layers Add" at bounding box center [363, 77] width 177 height 18
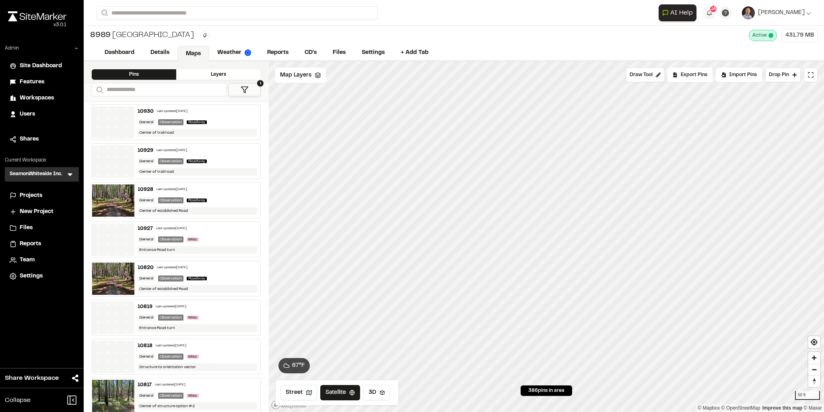
drag, startPoint x: 701, startPoint y: 74, endPoint x: 697, endPoint y: 76, distance: 5.2
click at [701, 74] on span "Export Pins" at bounding box center [694, 74] width 27 height 7
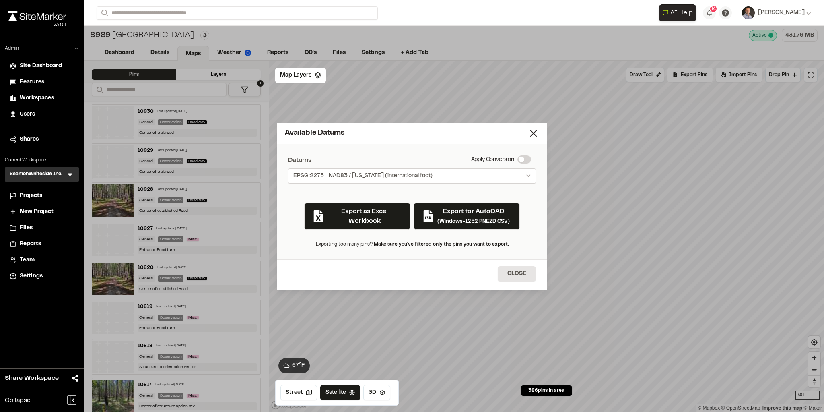
click at [449, 173] on button "EPSG:2273 - NAD83 / [US_STATE] (international foot)" at bounding box center [412, 175] width 248 height 15
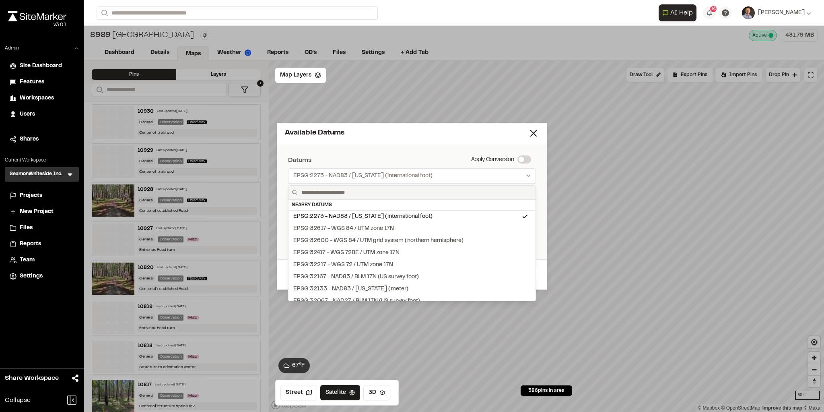
click at [443, 153] on div at bounding box center [412, 206] width 824 height 412
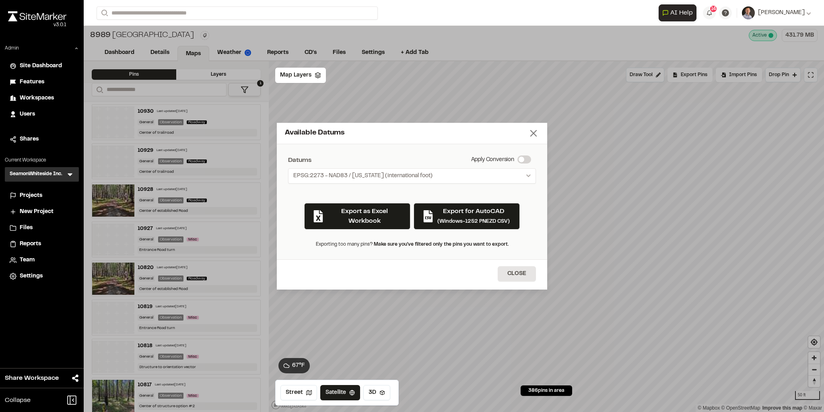
click at [528, 136] on icon at bounding box center [533, 133] width 11 height 11
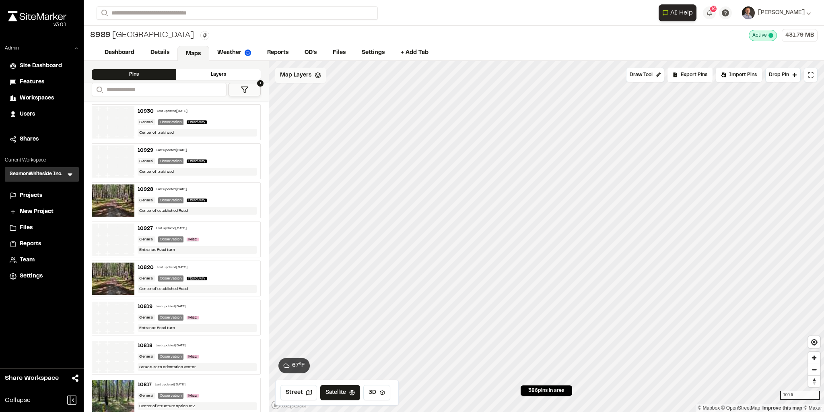
click at [298, 72] on span "Map Layers" at bounding box center [295, 75] width 31 height 9
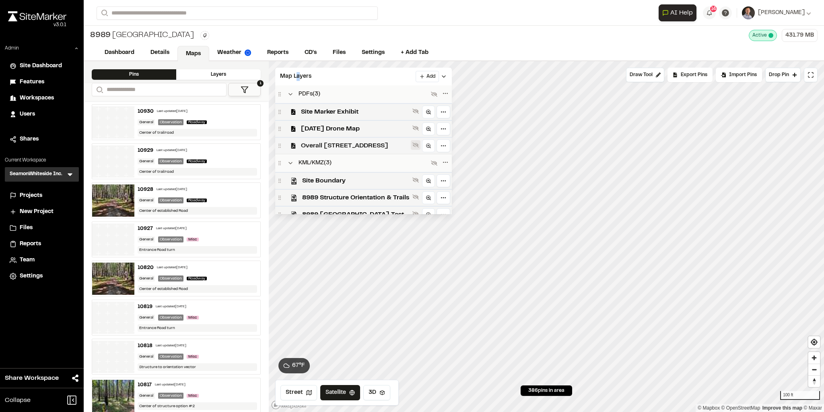
click at [414, 147] on icon at bounding box center [416, 145] width 6 height 6
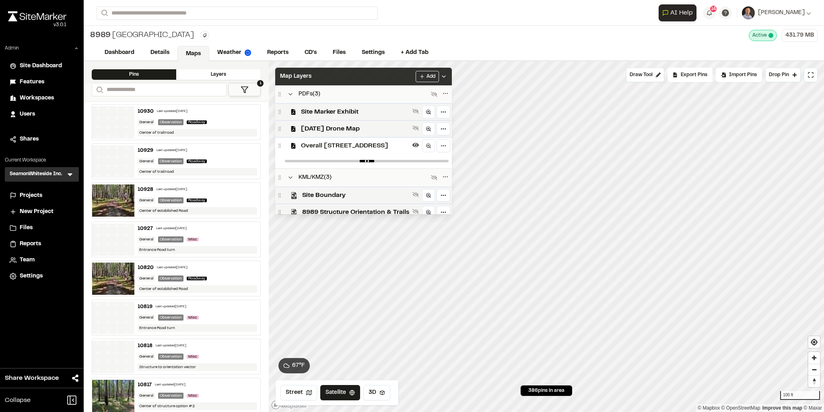
click at [382, 79] on div "Map Layers Add" at bounding box center [363, 77] width 177 height 18
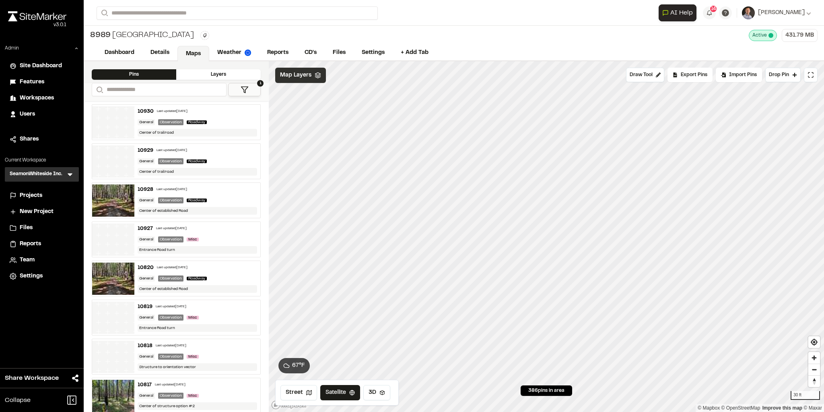
click at [298, 74] on span "Map Layers" at bounding box center [295, 75] width 31 height 9
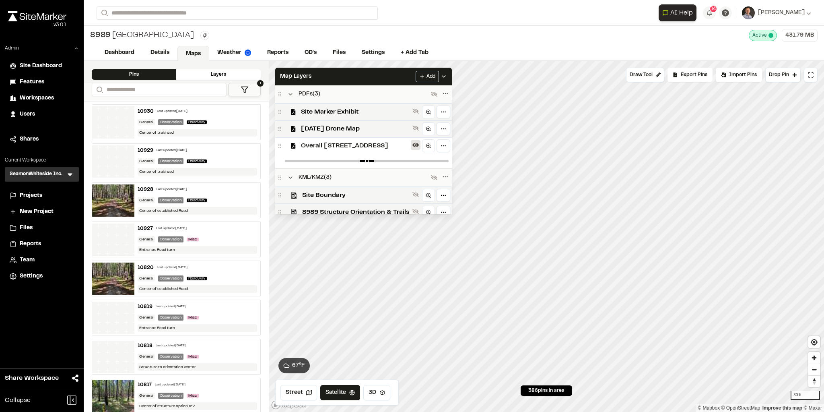
click at [417, 145] on icon at bounding box center [416, 145] width 6 height 6
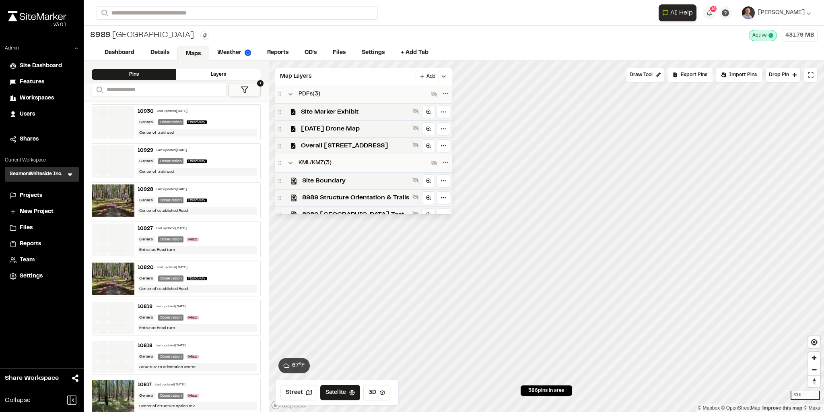
click at [245, 89] on polygon at bounding box center [244, 90] width 7 height 6
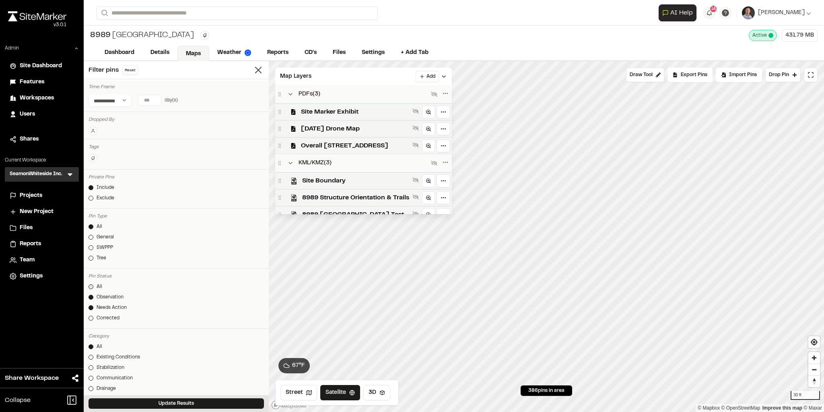
click at [98, 283] on div "All" at bounding box center [100, 286] width 6 height 7
drag, startPoint x: 213, startPoint y: 403, endPoint x: 435, endPoint y: 45, distance: 421.0
click at [213, 403] on button "Update Results" at bounding box center [177, 403] width 176 height 10
click at [447, 77] on icon at bounding box center [444, 76] width 6 height 6
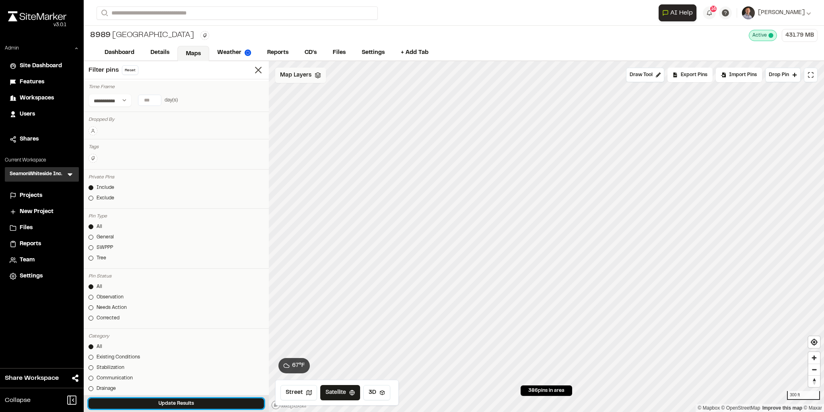
drag, startPoint x: 169, startPoint y: 401, endPoint x: 176, endPoint y: 399, distance: 7.1
click at [170, 401] on button "Update Results" at bounding box center [177, 403] width 176 height 10
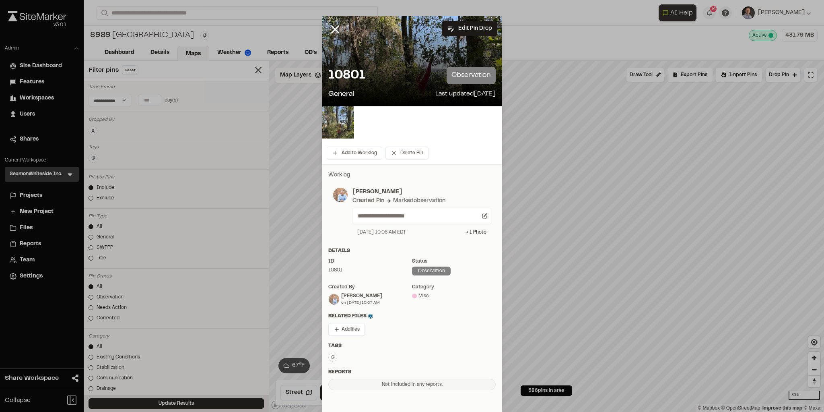
click at [335, 124] on img at bounding box center [338, 122] width 32 height 32
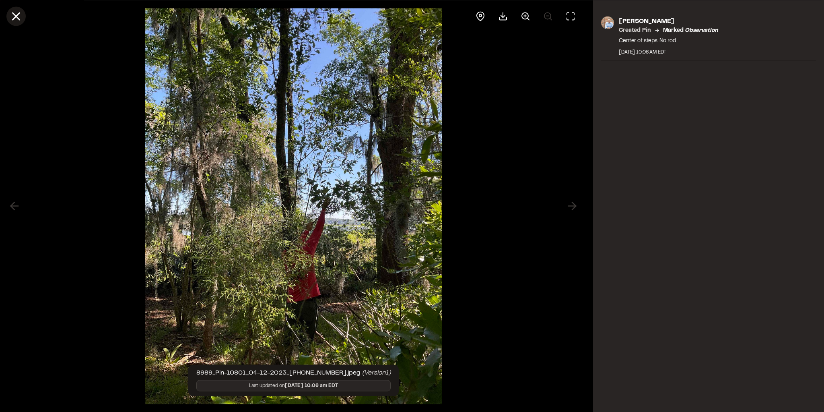
click at [21, 22] on icon at bounding box center [16, 16] width 14 height 14
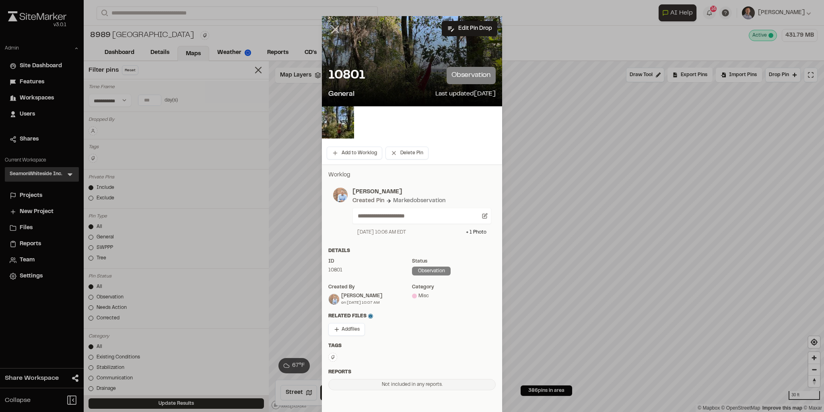
click at [336, 31] on icon at bounding box center [335, 30] width 14 height 14
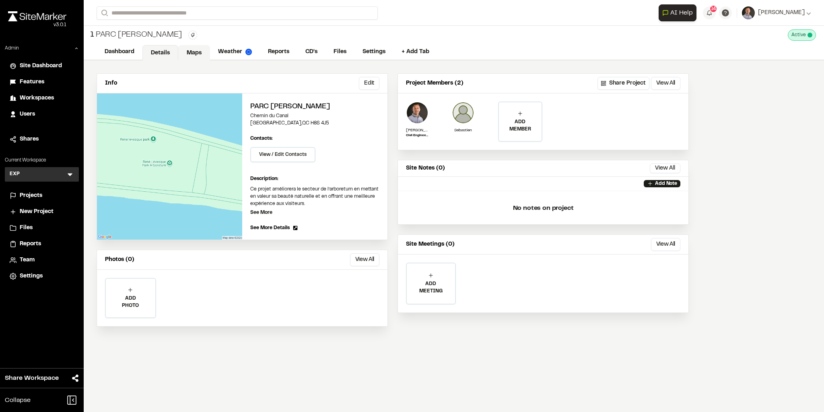
click at [187, 56] on link "Maps" at bounding box center [194, 52] width 32 height 15
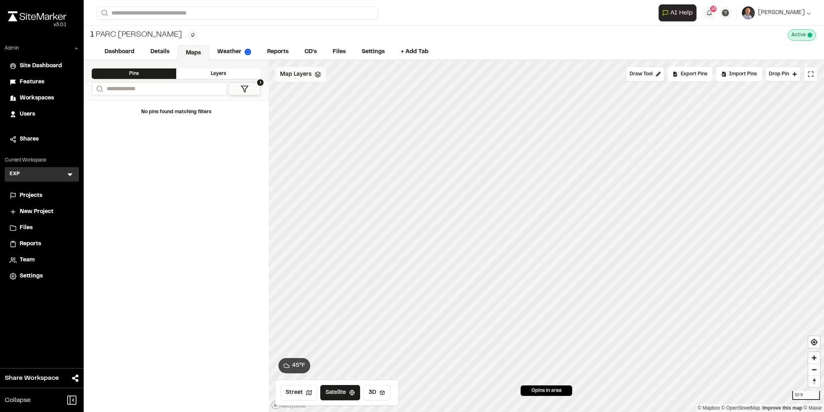
click at [296, 76] on span "Map Layers" at bounding box center [295, 74] width 31 height 9
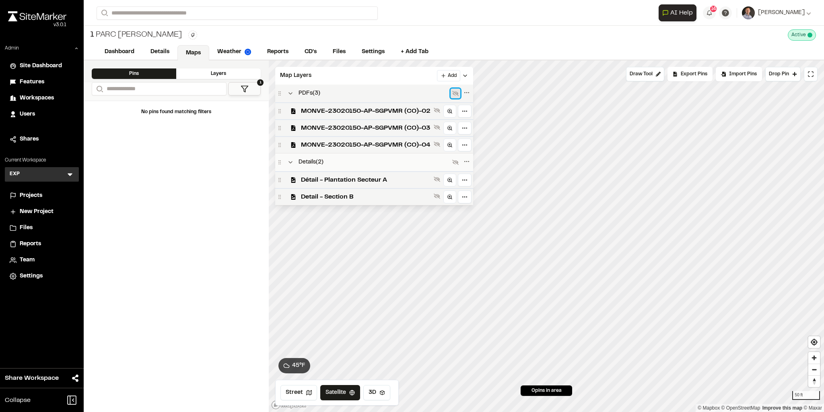
click at [456, 95] on icon at bounding box center [455, 93] width 6 height 6
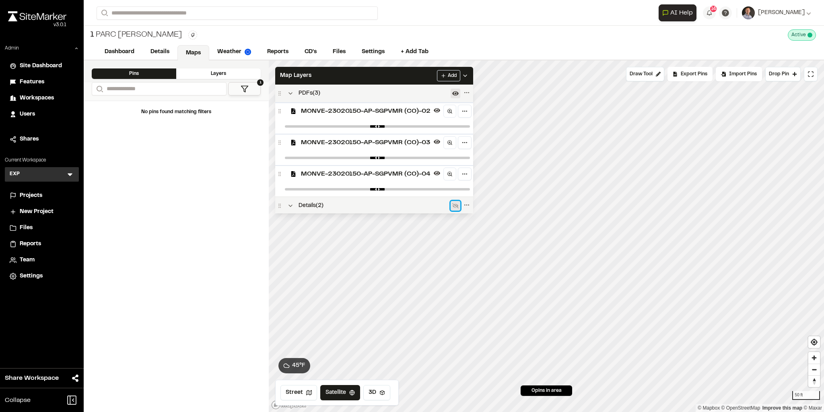
click at [456, 205] on icon at bounding box center [455, 205] width 6 height 5
click at [417, 78] on div "Map Layers Add" at bounding box center [374, 76] width 198 height 18
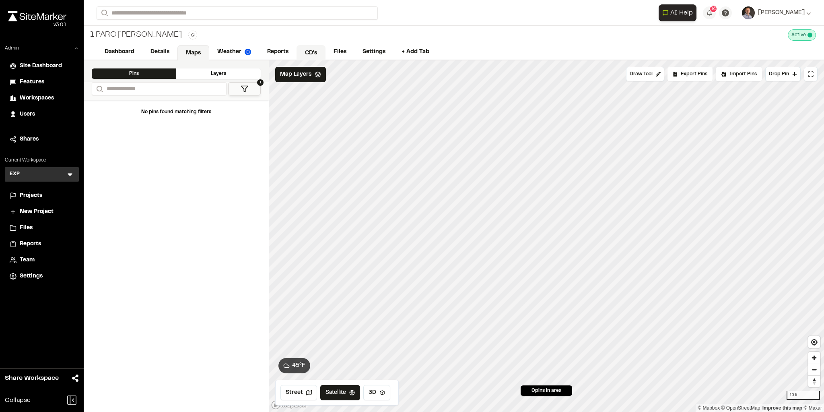
click at [317, 52] on link "CD's" at bounding box center [311, 52] width 29 height 15
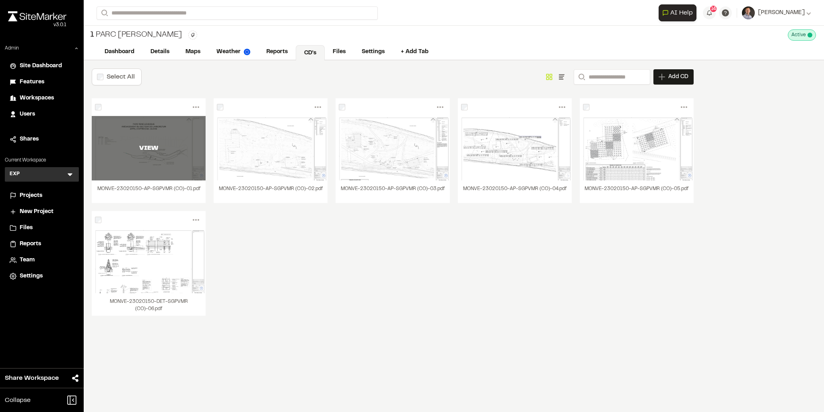
click at [173, 141] on div "VIEW" at bounding box center [149, 148] width 114 height 64
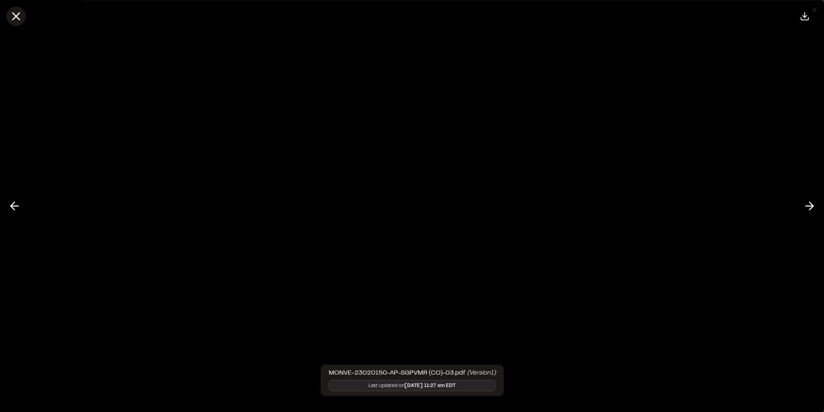
click at [18, 18] on line at bounding box center [16, 16] width 7 height 7
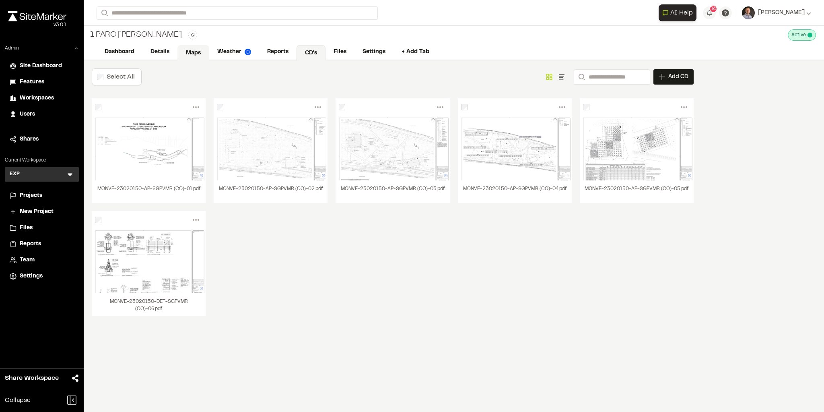
click at [194, 49] on link "Maps" at bounding box center [194, 52] width 32 height 15
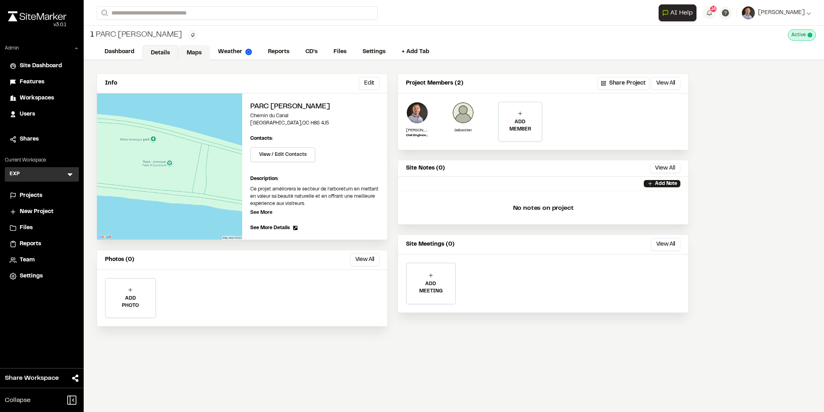
click at [184, 53] on link "Maps" at bounding box center [194, 52] width 32 height 15
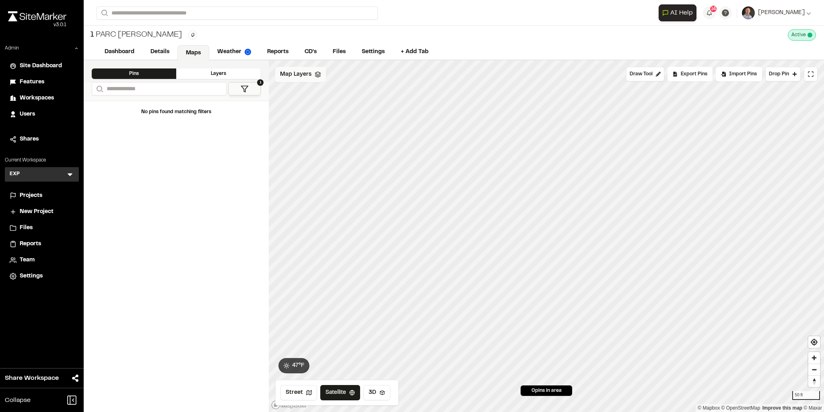
click at [307, 79] on div "Map Layers" at bounding box center [300, 74] width 51 height 15
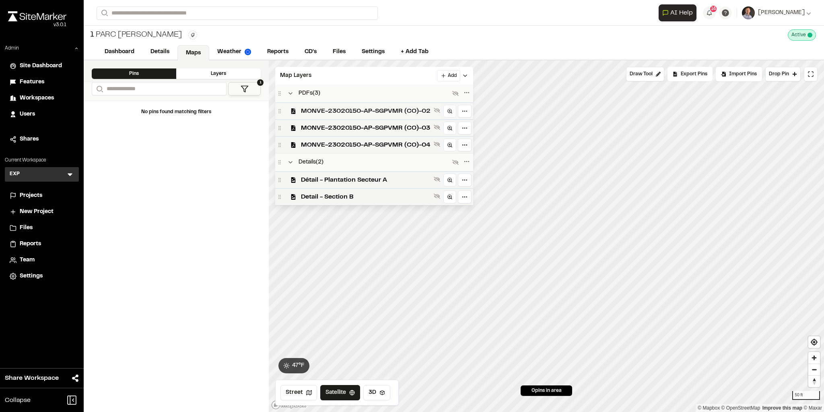
click at [345, 108] on span "MONVE-23020150-AP-SGPVMR (CO)-02" at bounding box center [366, 111] width 130 height 10
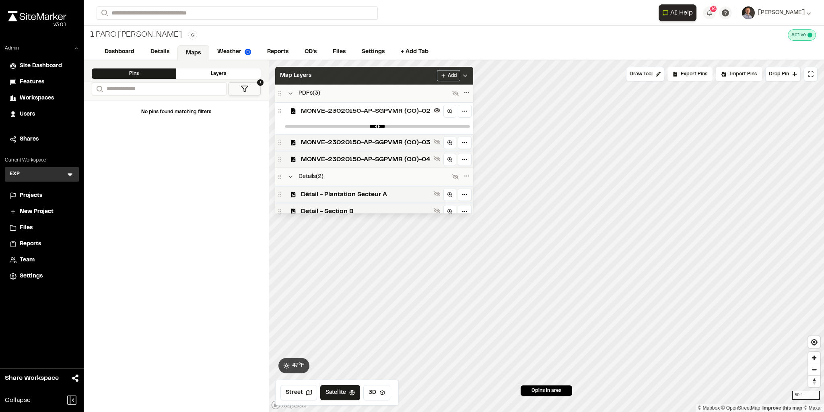
click at [364, 76] on div "Map Layers Add" at bounding box center [374, 76] width 198 height 18
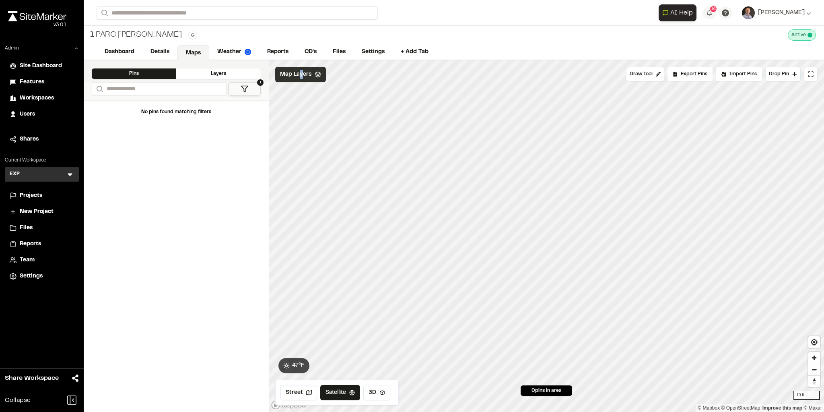
drag, startPoint x: 300, startPoint y: 81, endPoint x: 304, endPoint y: 83, distance: 4.9
click at [301, 81] on div "Map Layers" at bounding box center [300, 74] width 51 height 15
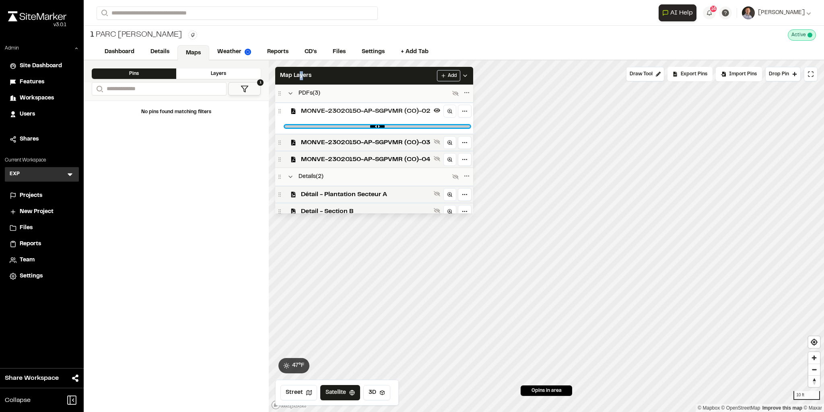
drag, startPoint x: 460, startPoint y: 126, endPoint x: 411, endPoint y: 128, distance: 49.2
type input "****"
click at [440, 128] on input "range" at bounding box center [377, 126] width 185 height 2
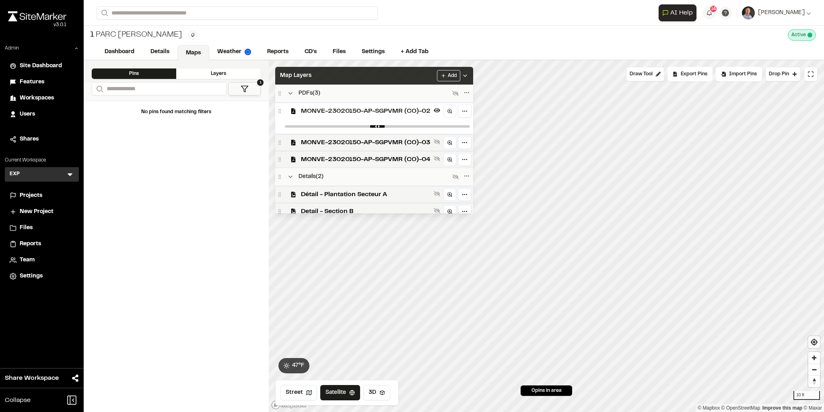
click at [390, 72] on div "Map Layers Add" at bounding box center [374, 76] width 198 height 18
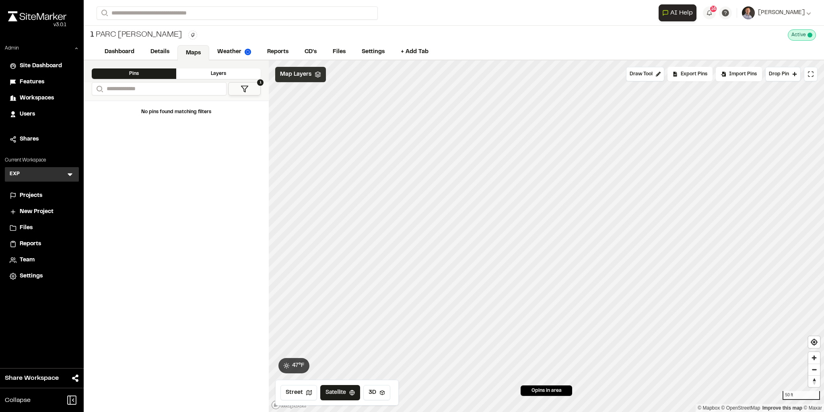
click at [300, 73] on span "Map Layers" at bounding box center [295, 74] width 31 height 9
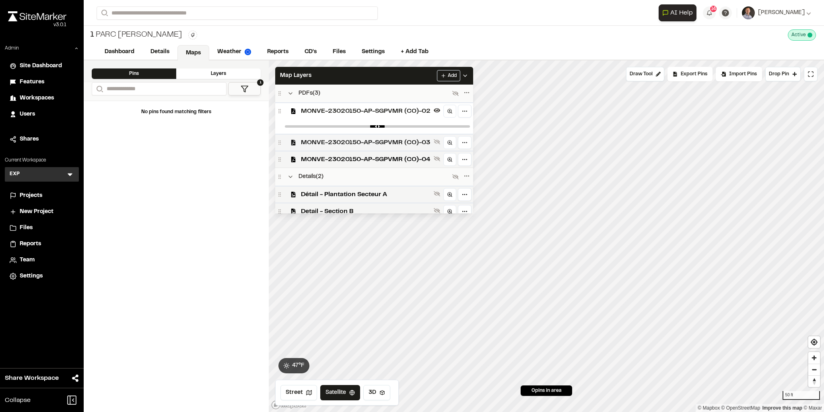
click at [351, 143] on span "MONVE-23020150-AP-SGPVMR (CO)-03" at bounding box center [366, 143] width 130 height 10
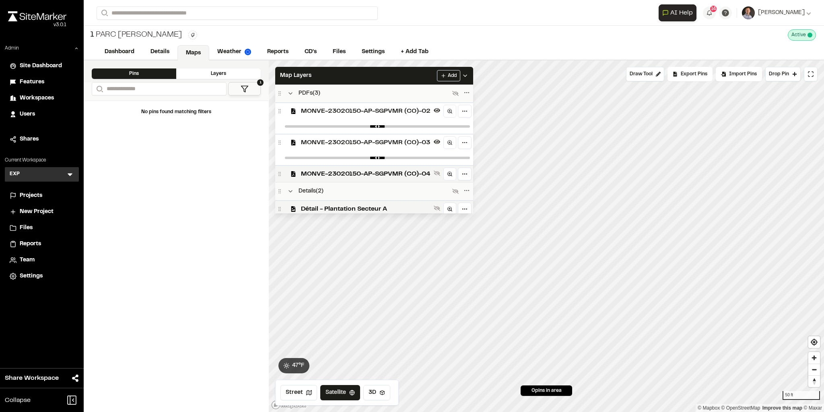
click at [355, 113] on span "MONVE-23020150-AP-SGPVMR (CO)-02" at bounding box center [366, 111] width 130 height 10
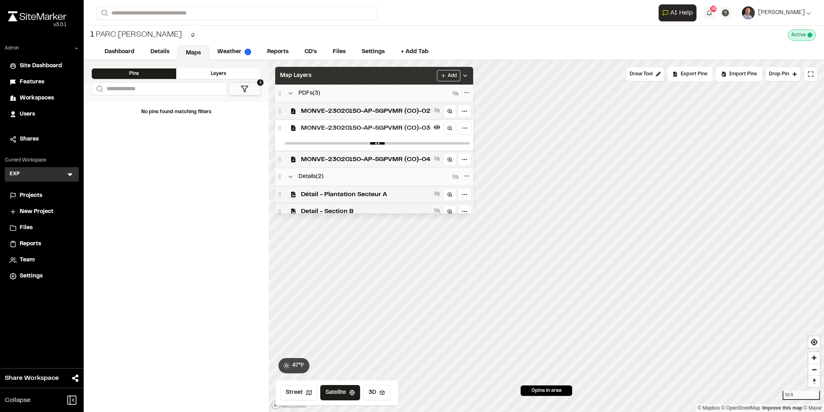
click at [405, 74] on div "Map Layers Add" at bounding box center [374, 76] width 198 height 18
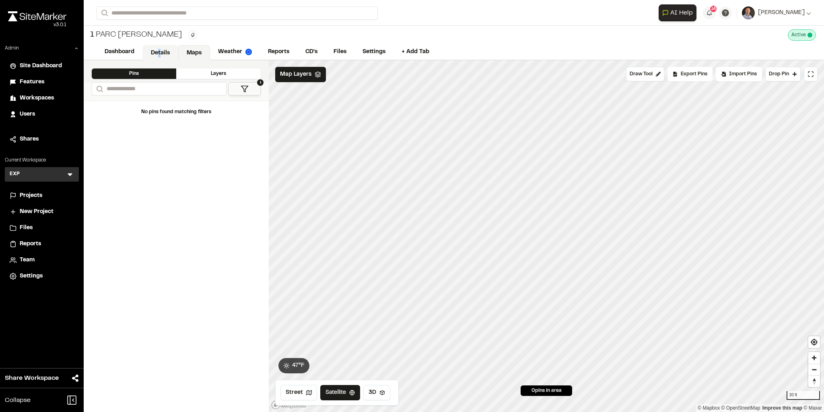
click at [160, 47] on link "Details" at bounding box center [160, 52] width 36 height 15
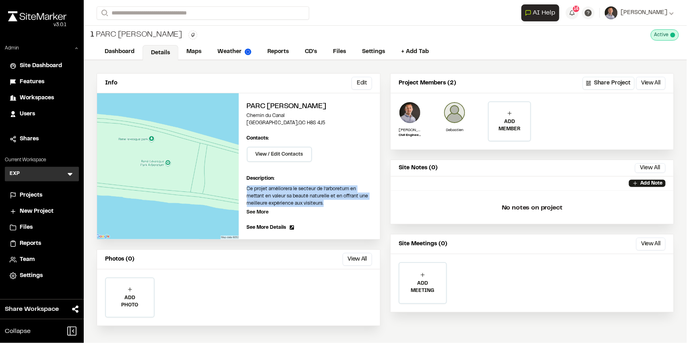
drag, startPoint x: 287, startPoint y: 200, endPoint x: 242, endPoint y: 187, distance: 46.1
click at [242, 187] on div "Parc René-Lévesque Chemin du Canal Montreal , QC H8S 4J5 Edit Contacts: View / …" at bounding box center [310, 166] width 142 height 146
click at [326, 206] on p "Ce projet améliorera le secteur de l’arboretum en mettant en valeur sa beauté n…" at bounding box center [310, 197] width 126 height 22
click at [198, 55] on link "Maps" at bounding box center [194, 52] width 32 height 15
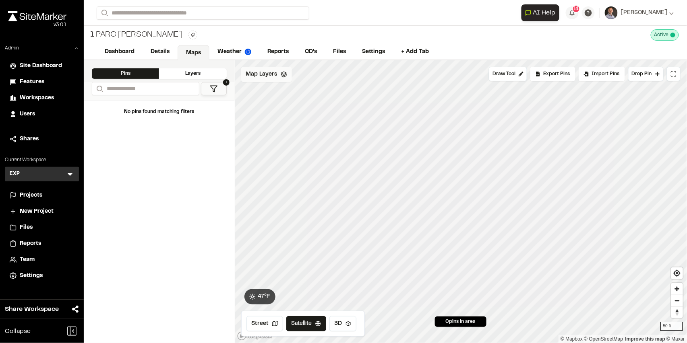
click at [262, 72] on span "Map Layers" at bounding box center [261, 74] width 31 height 9
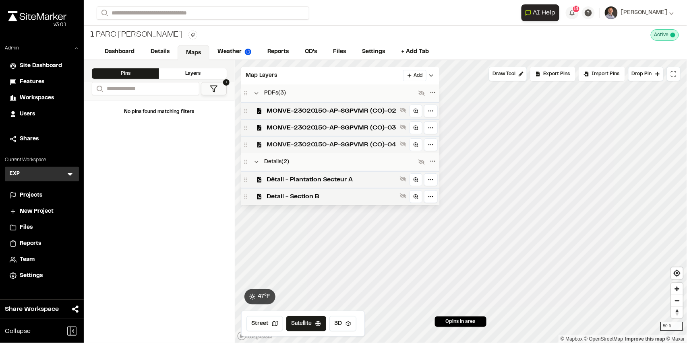
click at [353, 141] on span "MONVE-23020150-AP-SGPVMR (CO)-04" at bounding box center [332, 145] width 130 height 10
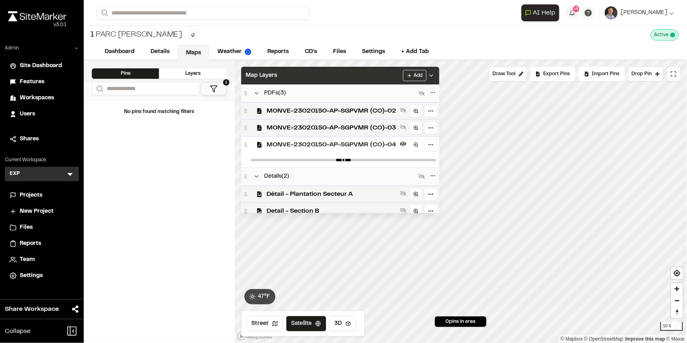
click at [356, 77] on div "Map Layers Add" at bounding box center [340, 76] width 198 height 18
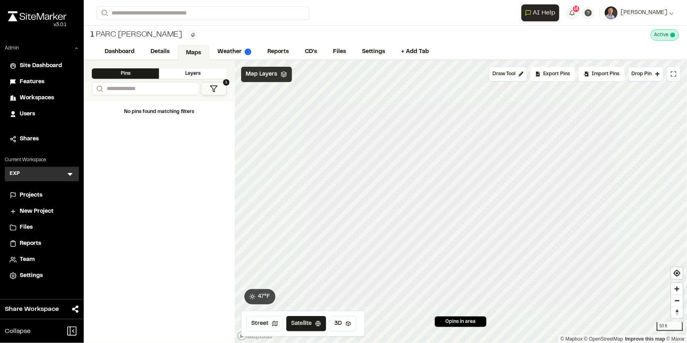
click at [264, 79] on div "Map Layers" at bounding box center [266, 74] width 51 height 15
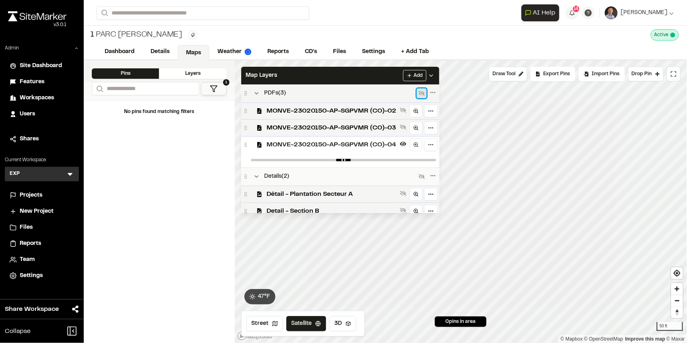
click at [421, 93] on icon at bounding box center [421, 93] width 6 height 6
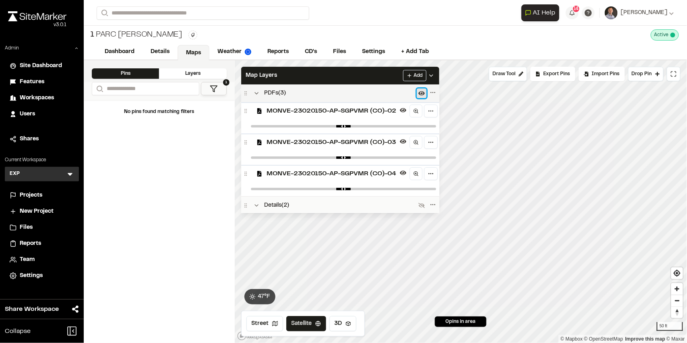
click at [422, 93] on icon at bounding box center [421, 93] width 6 height 4
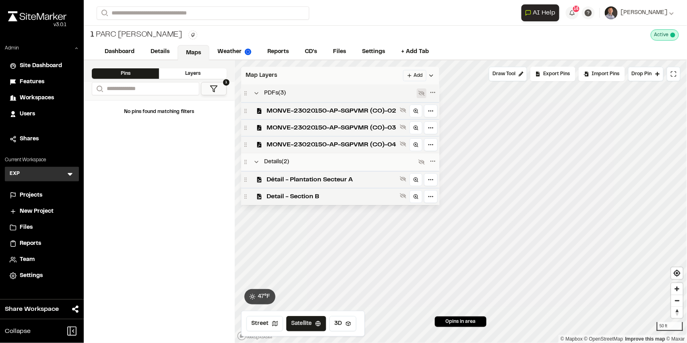
click at [377, 71] on div "Map Layers Add" at bounding box center [340, 76] width 198 height 18
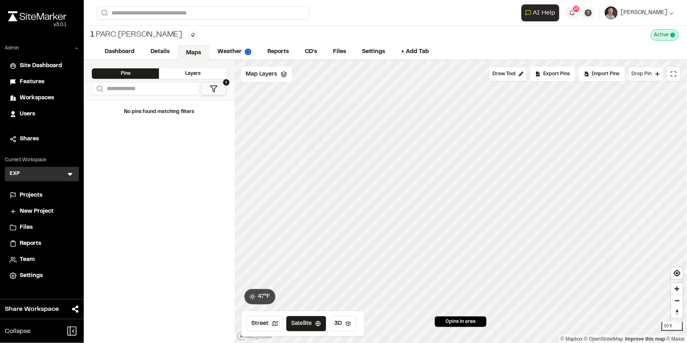
click at [648, 72] on span "Drop Pin" at bounding box center [642, 73] width 20 height 7
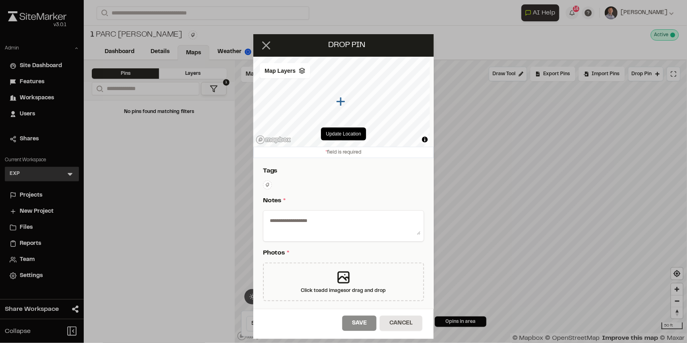
click at [267, 45] on line at bounding box center [266, 45] width 7 height 7
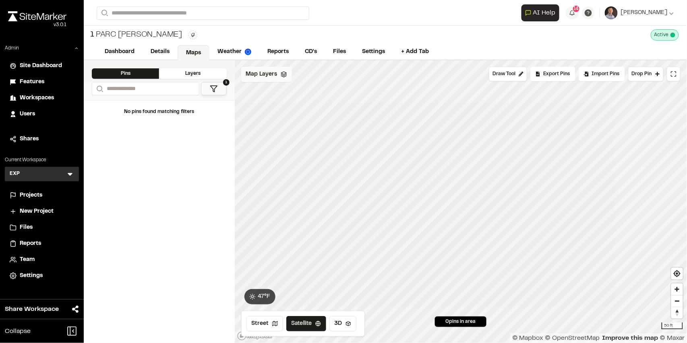
click at [269, 74] on span "Map Layers" at bounding box center [261, 74] width 31 height 9
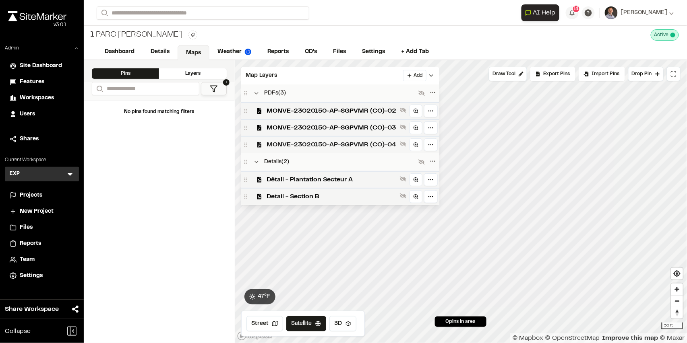
click at [344, 142] on span "MONVE-23020150-AP-SGPVMR (CO)-04" at bounding box center [332, 145] width 130 height 10
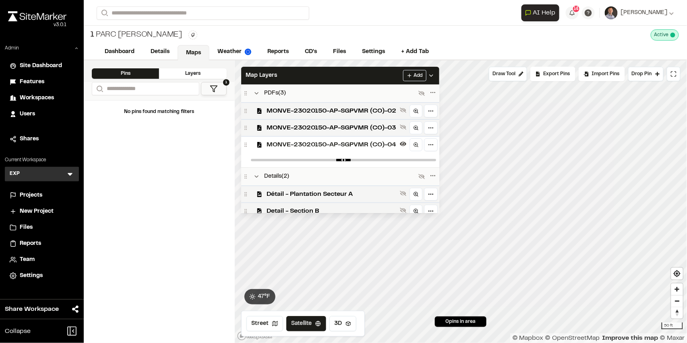
click at [344, 142] on span "MONVE-23020150-AP-SGPVMR (CO)-04" at bounding box center [332, 145] width 130 height 10
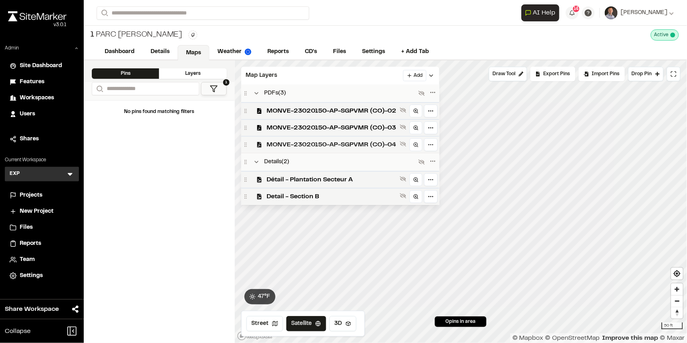
click at [345, 143] on span "MONVE-23020150-AP-SGPVMR (CO)-04" at bounding box center [332, 145] width 130 height 10
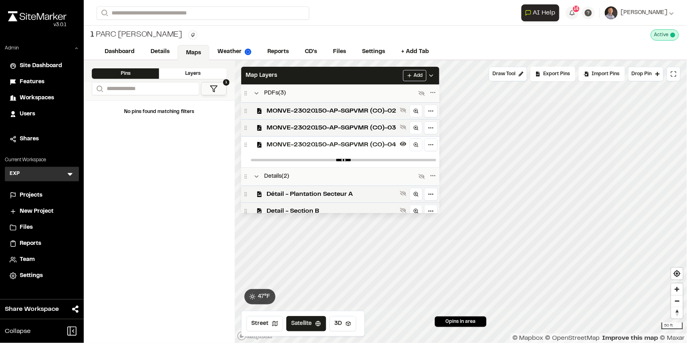
click at [338, 145] on span "MONVE-23020150-AP-SGPVMR (CO)-04" at bounding box center [332, 145] width 130 height 10
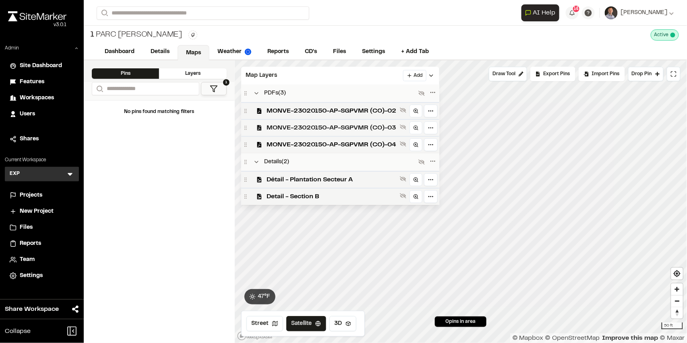
click at [339, 131] on span "MONVE-23020150-AP-SGPVMR (CO)-03" at bounding box center [332, 128] width 130 height 10
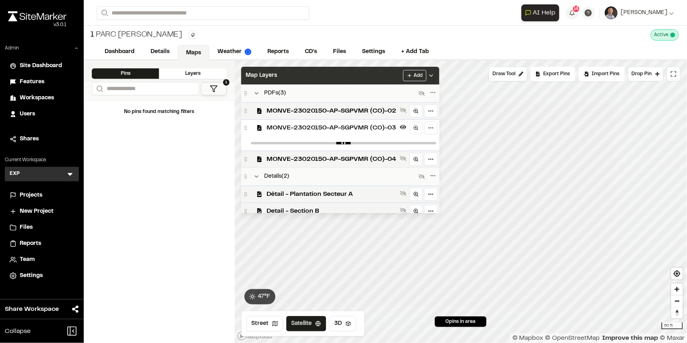
click at [387, 72] on div "Map Layers Add" at bounding box center [340, 76] width 198 height 18
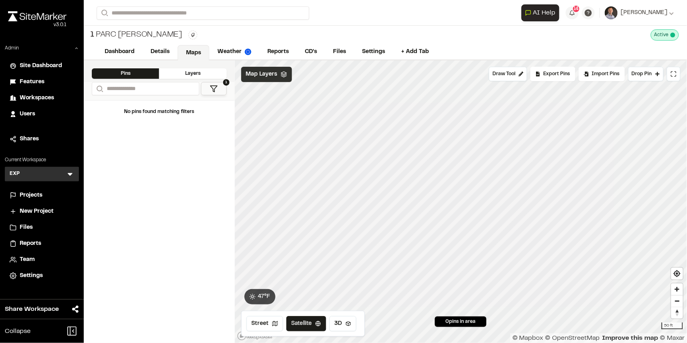
click at [254, 76] on span "Map Layers" at bounding box center [261, 74] width 31 height 9
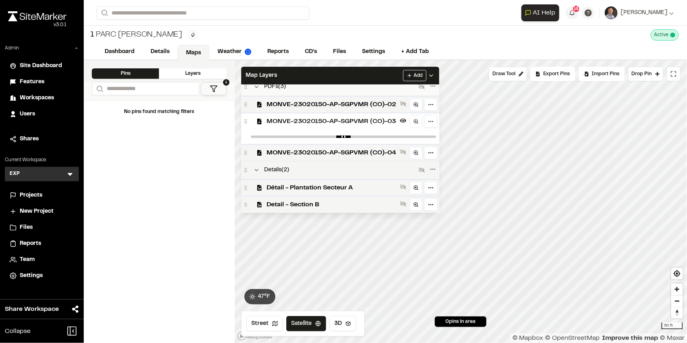
scroll to position [7, 0]
click at [406, 187] on icon at bounding box center [403, 187] width 6 height 5
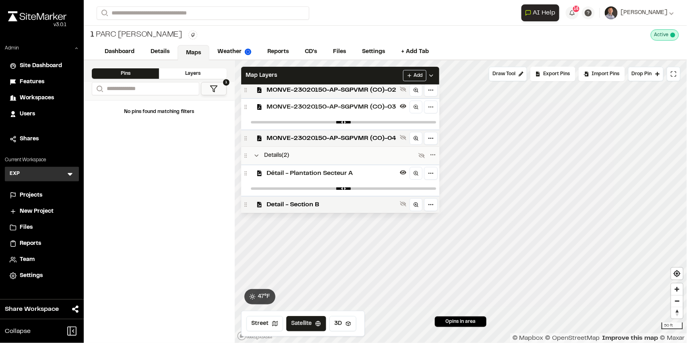
scroll to position [21, 0]
click at [401, 204] on icon at bounding box center [403, 204] width 6 height 5
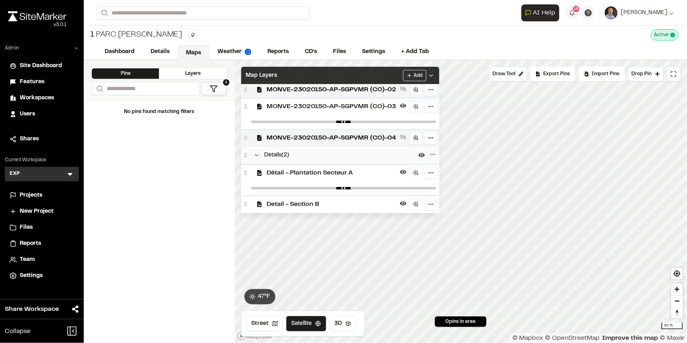
click at [351, 76] on div "Map Layers Add" at bounding box center [340, 76] width 198 height 18
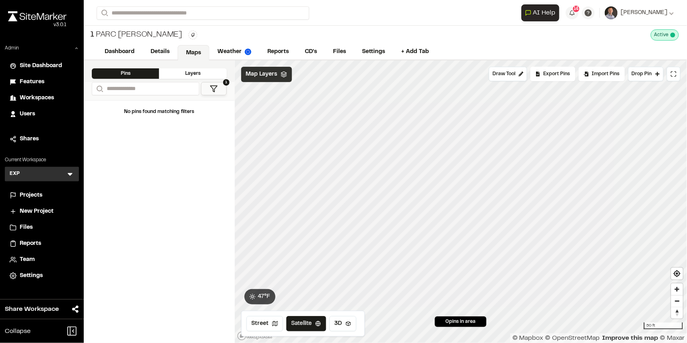
click at [267, 74] on span "Map Layers" at bounding box center [261, 74] width 31 height 9
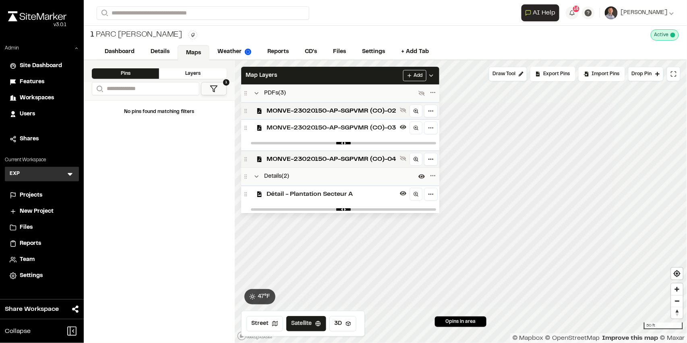
click at [37, 245] on span "Reports" at bounding box center [30, 244] width 21 height 9
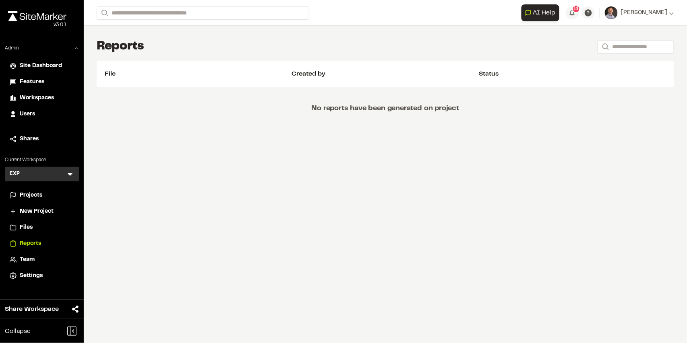
click at [31, 263] on span "Team" at bounding box center [27, 260] width 15 height 9
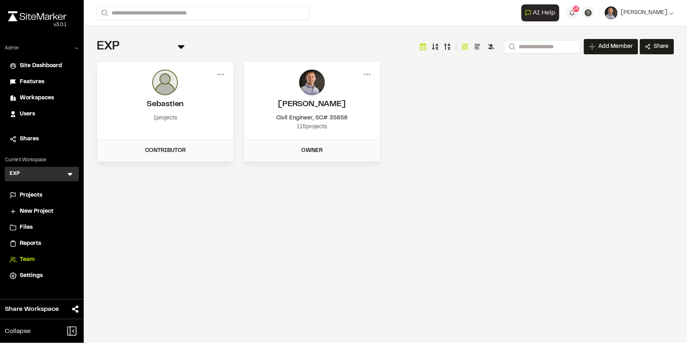
click at [44, 193] on div "Projects" at bounding box center [47, 195] width 54 height 9
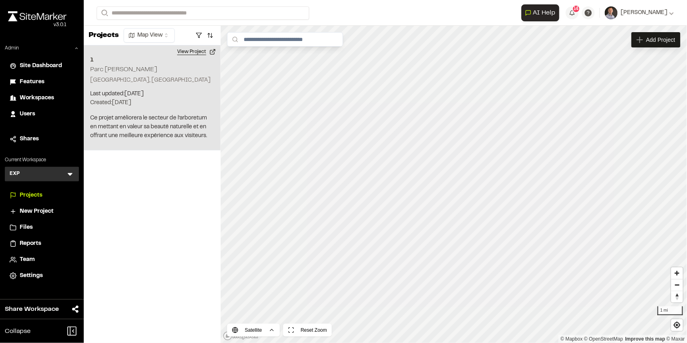
click at [198, 48] on button "View Project" at bounding box center [196, 51] width 48 height 13
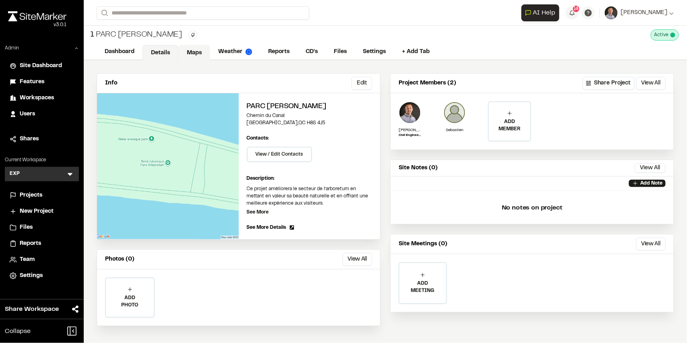
click at [203, 53] on link "Maps" at bounding box center [194, 52] width 32 height 15
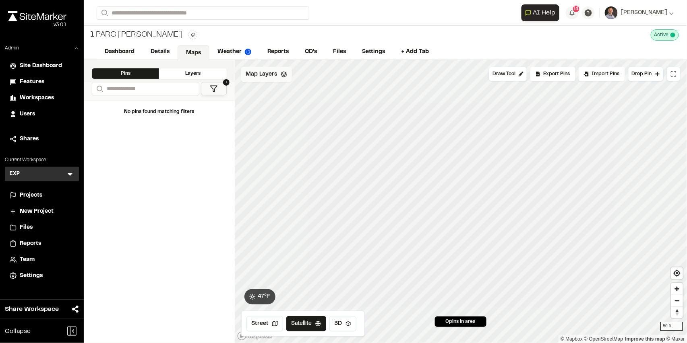
click at [271, 78] on span "Map Layers" at bounding box center [261, 74] width 31 height 9
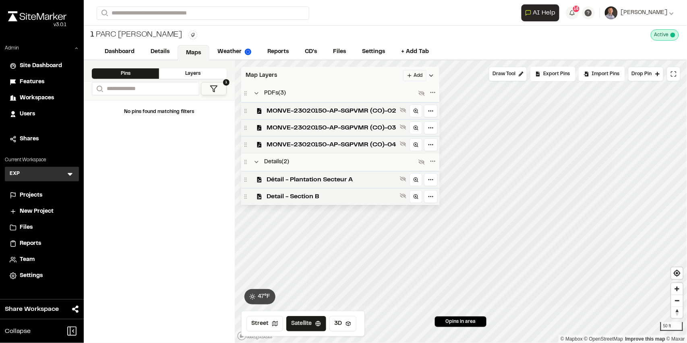
click at [287, 75] on div "Map Layers Add" at bounding box center [340, 76] width 198 height 18
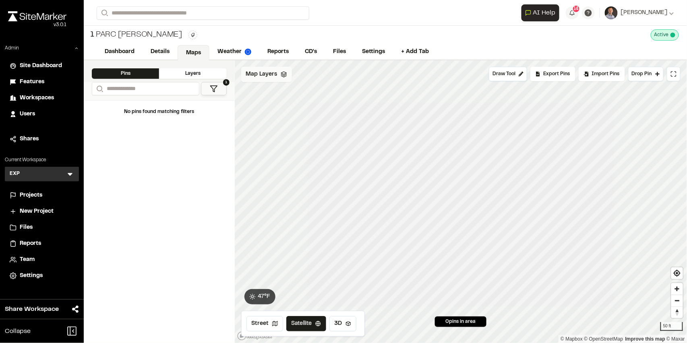
click at [262, 79] on div "Map Layers" at bounding box center [266, 74] width 51 height 15
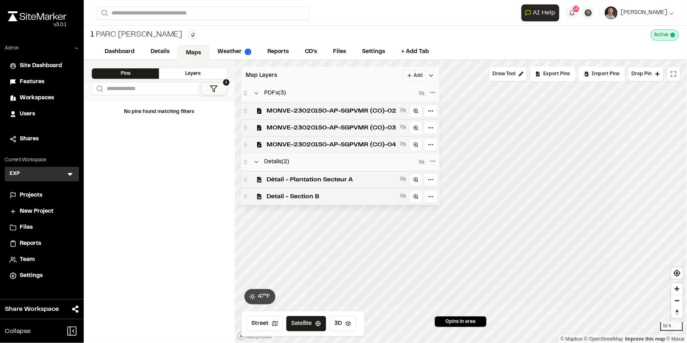
click at [414, 76] on html "**********" at bounding box center [343, 171] width 687 height 343
click at [411, 105] on link "Add Layer" at bounding box center [394, 106] width 60 height 14
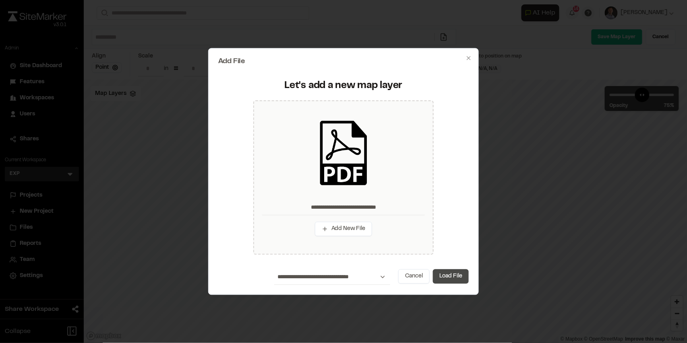
click at [457, 279] on button "Load File" at bounding box center [451, 277] width 36 height 14
type input "**********"
type input "****"
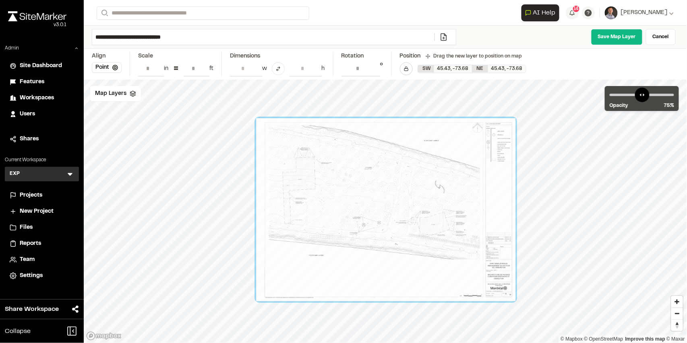
click at [386, 223] on div at bounding box center [385, 209] width 259 height 183
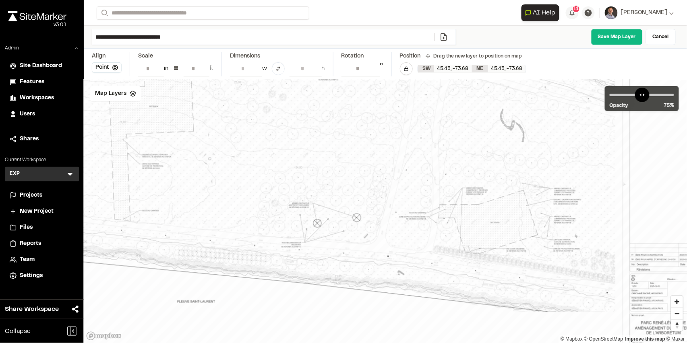
drag, startPoint x: 398, startPoint y: 240, endPoint x: 430, endPoint y: 242, distance: 32.7
click at [430, 242] on div at bounding box center [373, 184] width 665 height 470
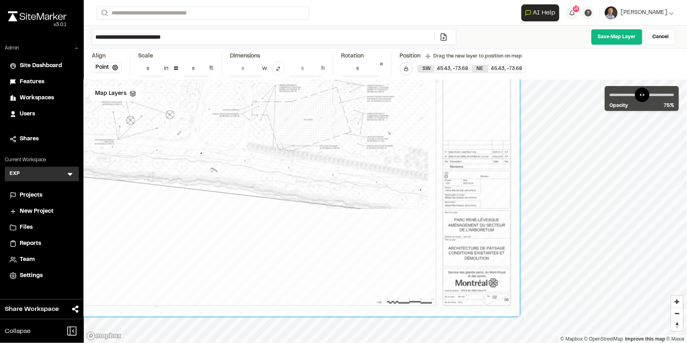
drag, startPoint x: 416, startPoint y: 198, endPoint x: 229, endPoint y: 93, distance: 214.3
click at [229, 93] on div at bounding box center [187, 81] width 665 height 470
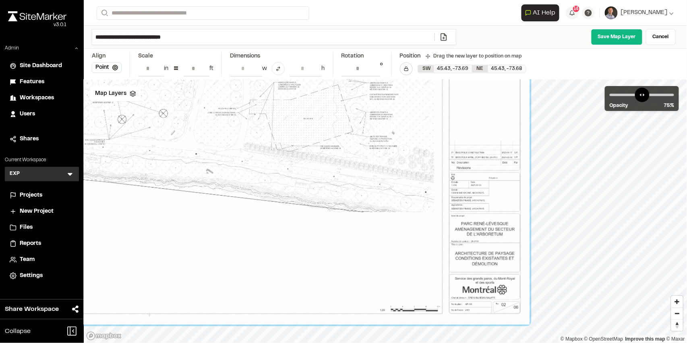
drag, startPoint x: 256, startPoint y: 165, endPoint x: 339, endPoint y: 241, distance: 112.6
click at [339, 252] on div at bounding box center [181, 78] width 696 height 493
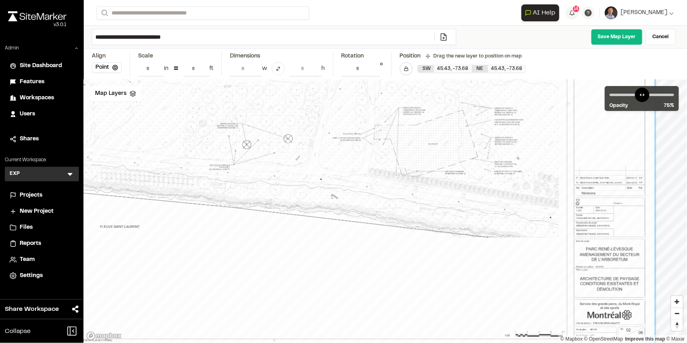
drag, startPoint x: 264, startPoint y: 155, endPoint x: 388, endPoint y: 183, distance: 128.0
click at [388, 183] on div at bounding box center [306, 104] width 696 height 493
click at [101, 69] on button "Point" at bounding box center [107, 67] width 30 height 10
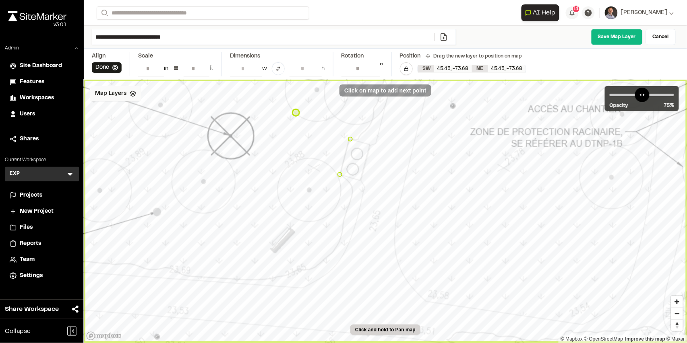
type input "**********"
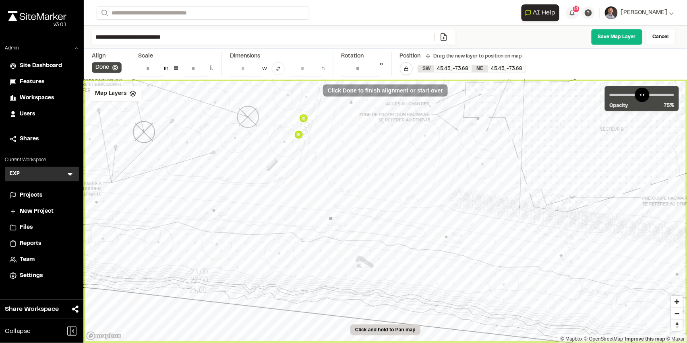
click at [100, 65] on button "Done" at bounding box center [107, 67] width 30 height 10
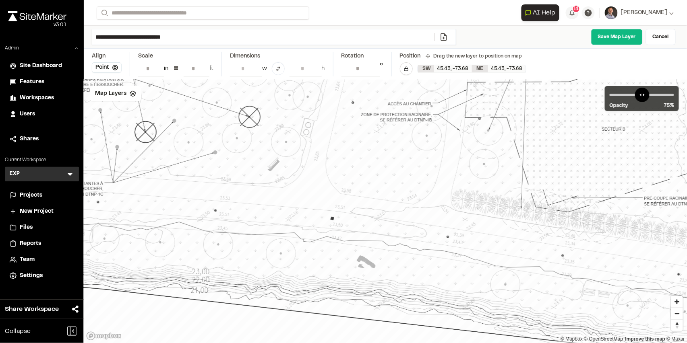
click at [347, 148] on div at bounding box center [295, 28] width 1754 height 1243
click at [373, 72] on input "**********" at bounding box center [360, 68] width 39 height 15
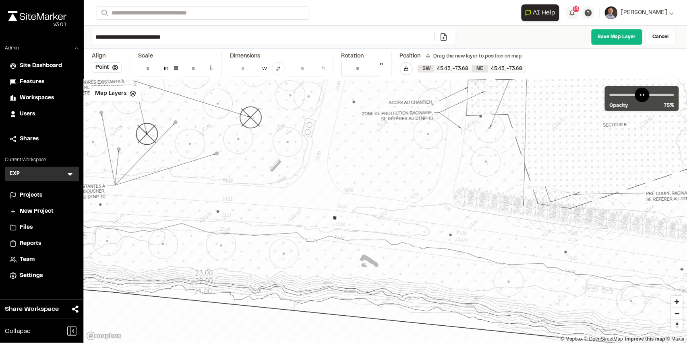
click at [374, 65] on input "**********" at bounding box center [360, 68] width 39 height 15
type input "**********"
click at [374, 65] on input "**********" at bounding box center [360, 68] width 39 height 15
click at [368, 115] on div at bounding box center [294, 29] width 1759 height 1251
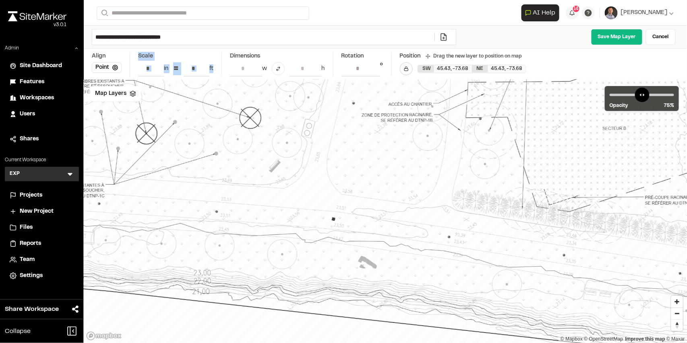
drag, startPoint x: 137, startPoint y: 55, endPoint x: 213, endPoint y: 70, distance: 77.1
click at [213, 70] on div "**********" at bounding box center [385, 64] width 603 height 31
click at [241, 200] on div at bounding box center [294, 29] width 1759 height 1251
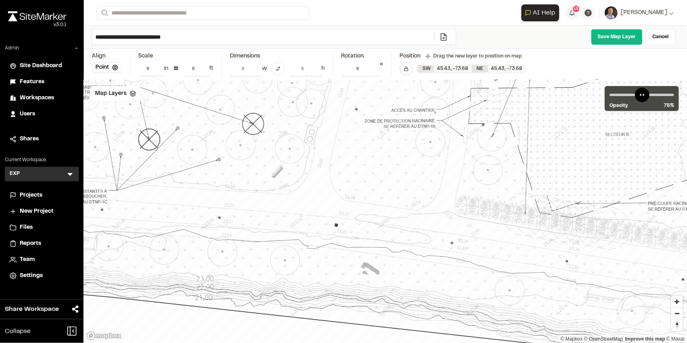
drag, startPoint x: 368, startPoint y: 188, endPoint x: 371, endPoint y: 194, distance: 6.7
click at [371, 194] on div at bounding box center [297, 35] width 1759 height 1251
drag, startPoint x: 188, startPoint y: 67, endPoint x: 209, endPoint y: 72, distance: 22.0
click at [205, 66] on input "**********" at bounding box center [197, 68] width 26 height 15
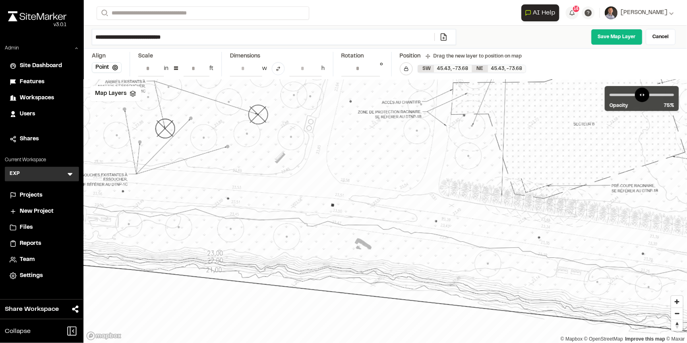
scroll to position [0, 0]
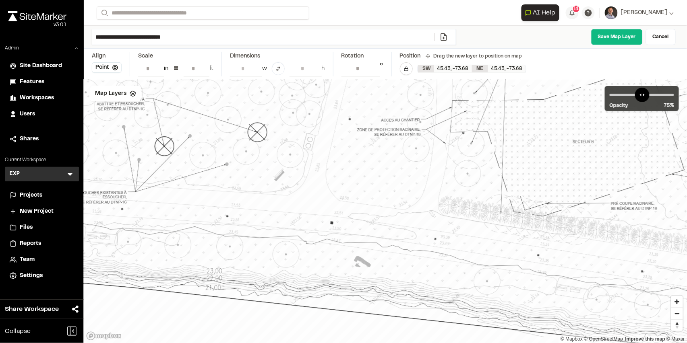
drag, startPoint x: 372, startPoint y: 157, endPoint x: 375, endPoint y: 172, distance: 16.1
click at [375, 172] on div at bounding box center [297, 53] width 1575 height 1119
drag, startPoint x: 185, startPoint y: 68, endPoint x: 190, endPoint y: 67, distance: 5.3
click at [190, 67] on input "*****" at bounding box center [197, 68] width 26 height 15
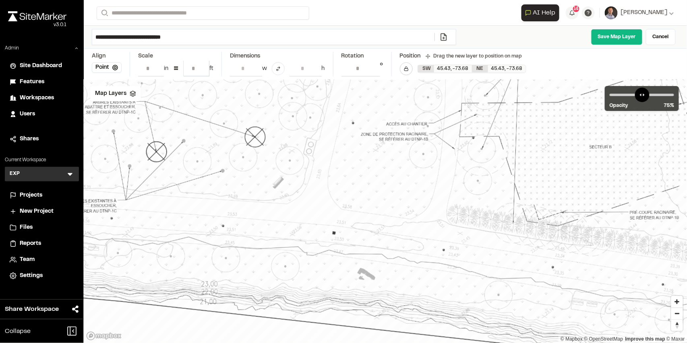
click at [206, 67] on input "*****" at bounding box center [197, 68] width 26 height 15
click at [203, 67] on input "*****" at bounding box center [197, 68] width 26 height 15
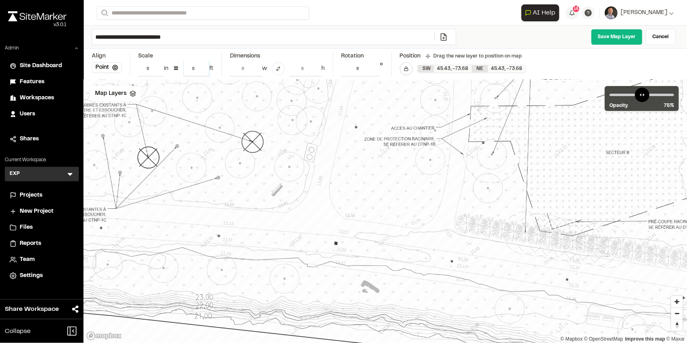
click at [203, 67] on input "*****" at bounding box center [197, 68] width 26 height 15
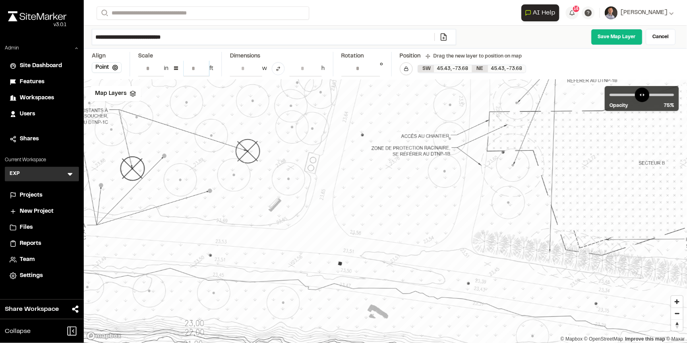
click at [203, 66] on input "*****" at bounding box center [197, 68] width 26 height 15
type input "*****"
click at [203, 66] on input "*****" at bounding box center [197, 68] width 26 height 15
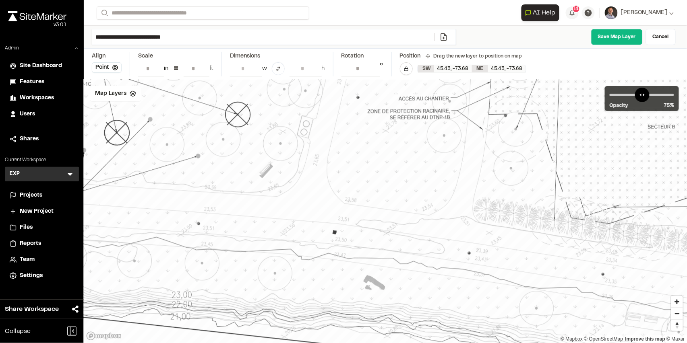
drag, startPoint x: 285, startPoint y: 190, endPoint x: 278, endPoint y: 149, distance: 41.8
click at [278, 149] on div at bounding box center [289, 11] width 2047 height 1455
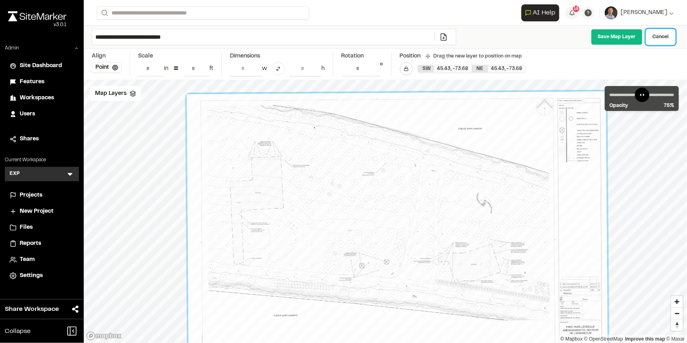
click at [666, 37] on link "Cancel" at bounding box center [661, 37] width 30 height 16
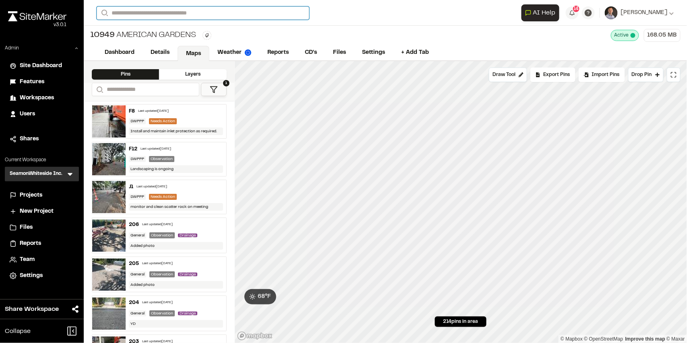
click at [163, 9] on input "Search" at bounding box center [203, 12] width 213 height 13
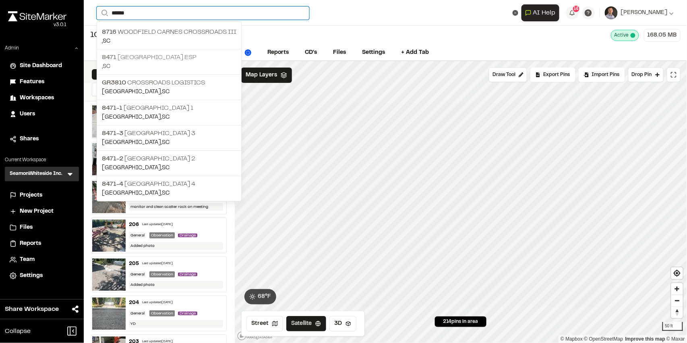
type input "******"
click at [194, 56] on p "[GEOGRAPHIC_DATA]" at bounding box center [169, 58] width 134 height 10
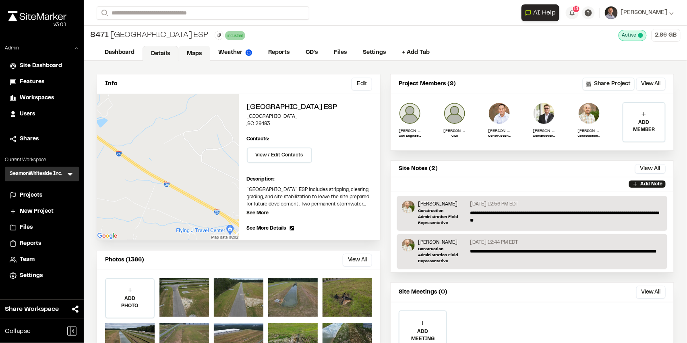
click at [194, 49] on link "Maps" at bounding box center [194, 53] width 32 height 15
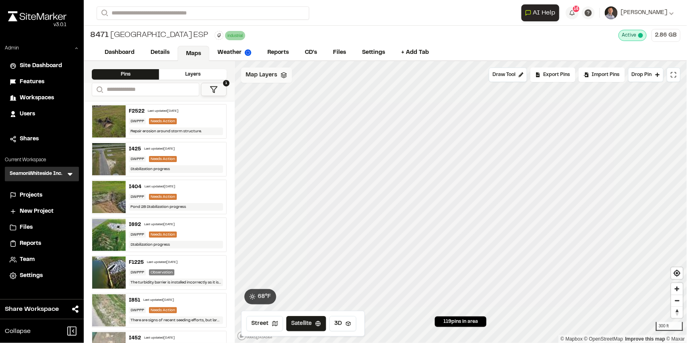
click at [256, 76] on span "Map Layers" at bounding box center [261, 75] width 31 height 9
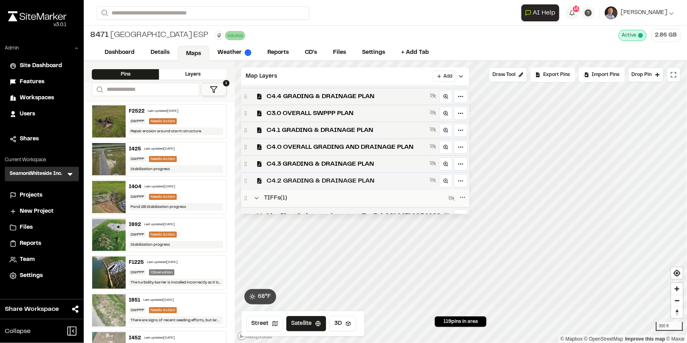
scroll to position [96, 0]
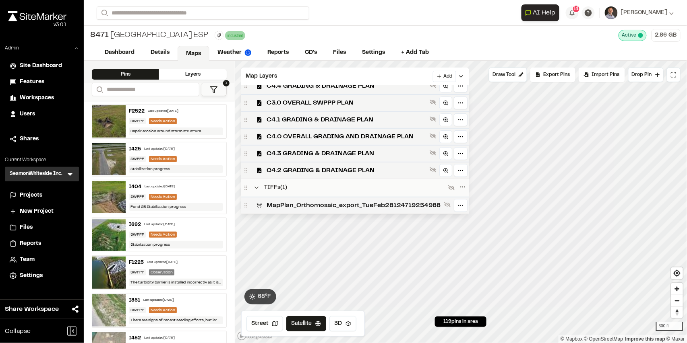
click at [375, 203] on span "MapPlan_Orthomosaic_export_TueFeb28124719254988" at bounding box center [354, 206] width 174 height 10
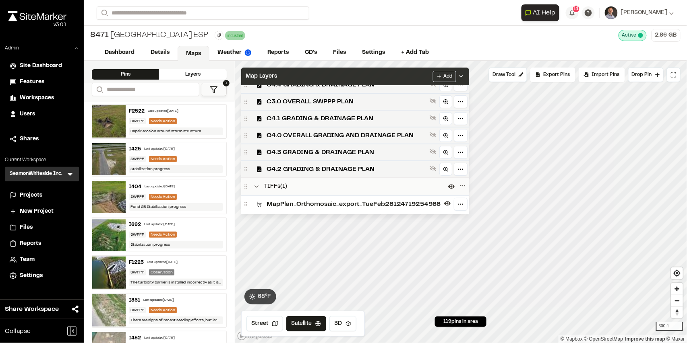
click at [375, 74] on div "Map Layers Add" at bounding box center [355, 77] width 228 height 18
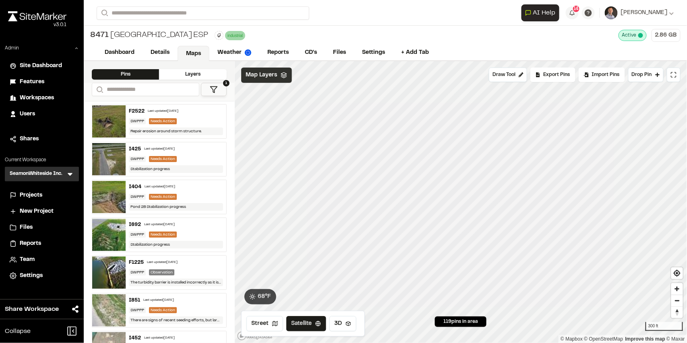
click at [263, 75] on span "Map Layers" at bounding box center [261, 75] width 31 height 9
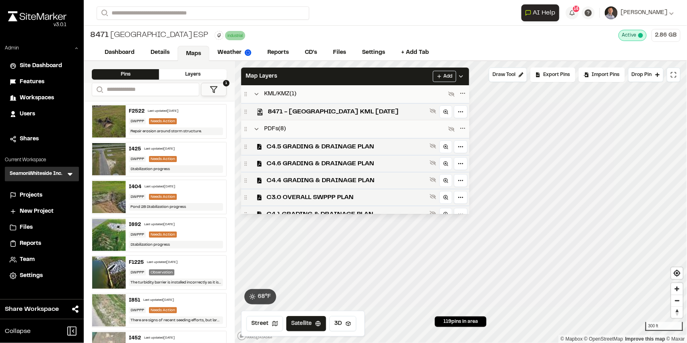
scroll to position [110, 0]
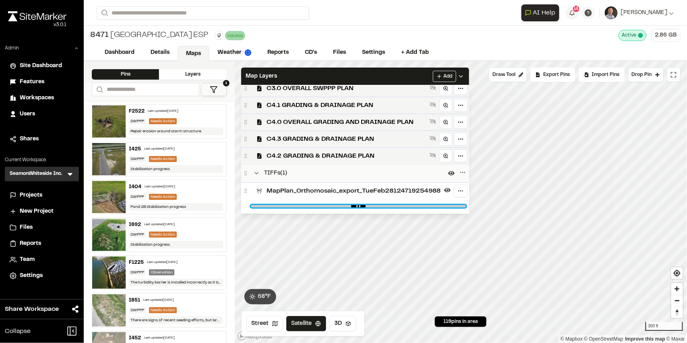
drag, startPoint x: 469, startPoint y: 206, endPoint x: 310, endPoint y: 190, distance: 159.4
click at [313, 205] on input "range" at bounding box center [358, 206] width 215 height 2
click at [321, 138] on span "C4.3 GRADING & DRAINAGE PLAN" at bounding box center [346, 139] width 159 height 10
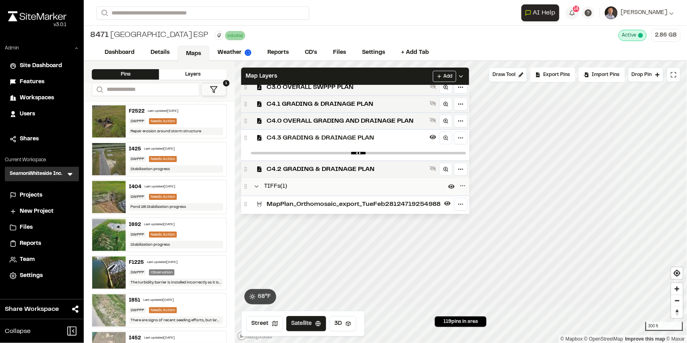
click at [347, 131] on div "C4.3 GRADING & DRAINAGE PLAN" at bounding box center [355, 137] width 228 height 17
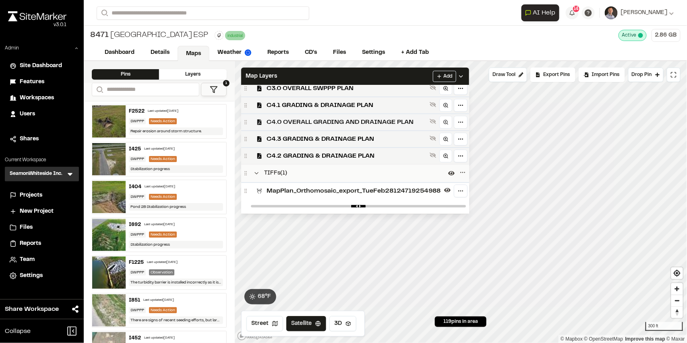
click at [347, 121] on span "C4.0 OVERALL GRADING AND DRAINAGE PLAN" at bounding box center [346, 123] width 159 height 10
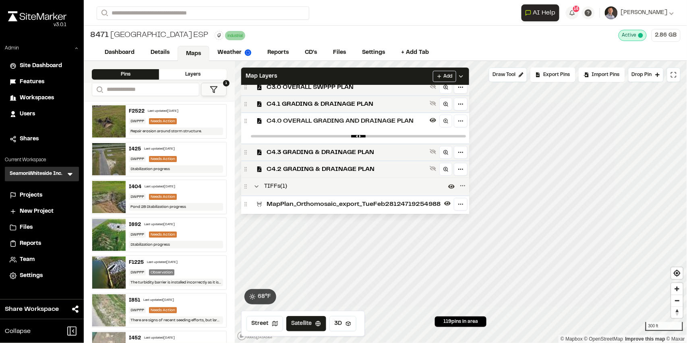
scroll to position [125, 0]
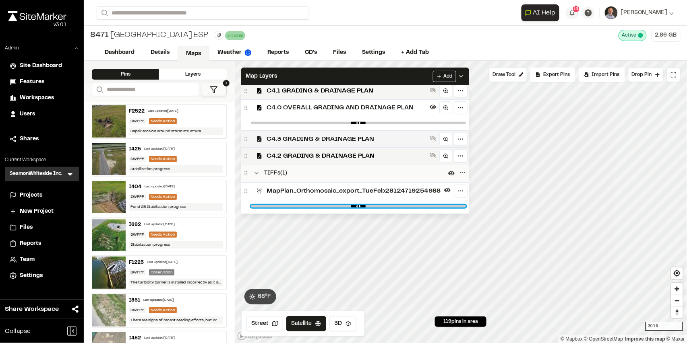
drag, startPoint x: 312, startPoint y: 205, endPoint x: 425, endPoint y: 142, distance: 129.6
type input "****"
click at [439, 208] on input "range" at bounding box center [358, 206] width 215 height 2
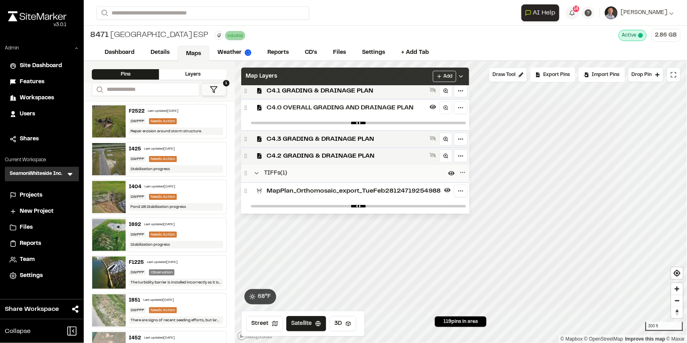
click at [393, 76] on div "Map Layers Add" at bounding box center [355, 77] width 228 height 18
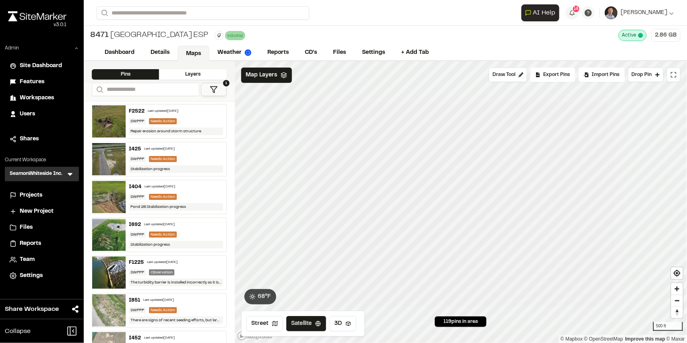
click at [223, 87] on button "1" at bounding box center [214, 89] width 26 height 13
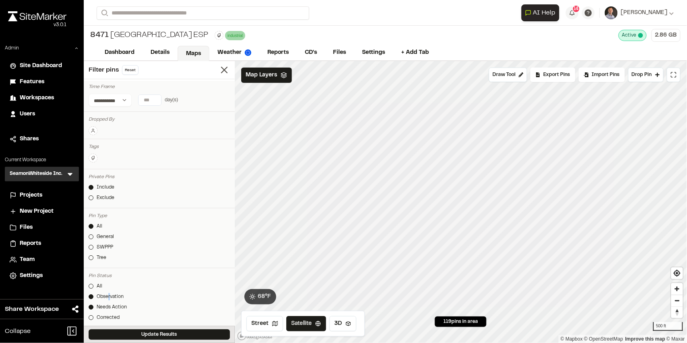
drag, startPoint x: 109, startPoint y: 297, endPoint x: 107, endPoint y: 302, distance: 5.0
click at [109, 297] on div "Observation" at bounding box center [110, 296] width 27 height 7
click at [124, 331] on button "Update Results" at bounding box center [159, 335] width 141 height 10
click at [221, 68] on line at bounding box center [224, 70] width 6 height 6
